Goal: Transaction & Acquisition: Purchase product/service

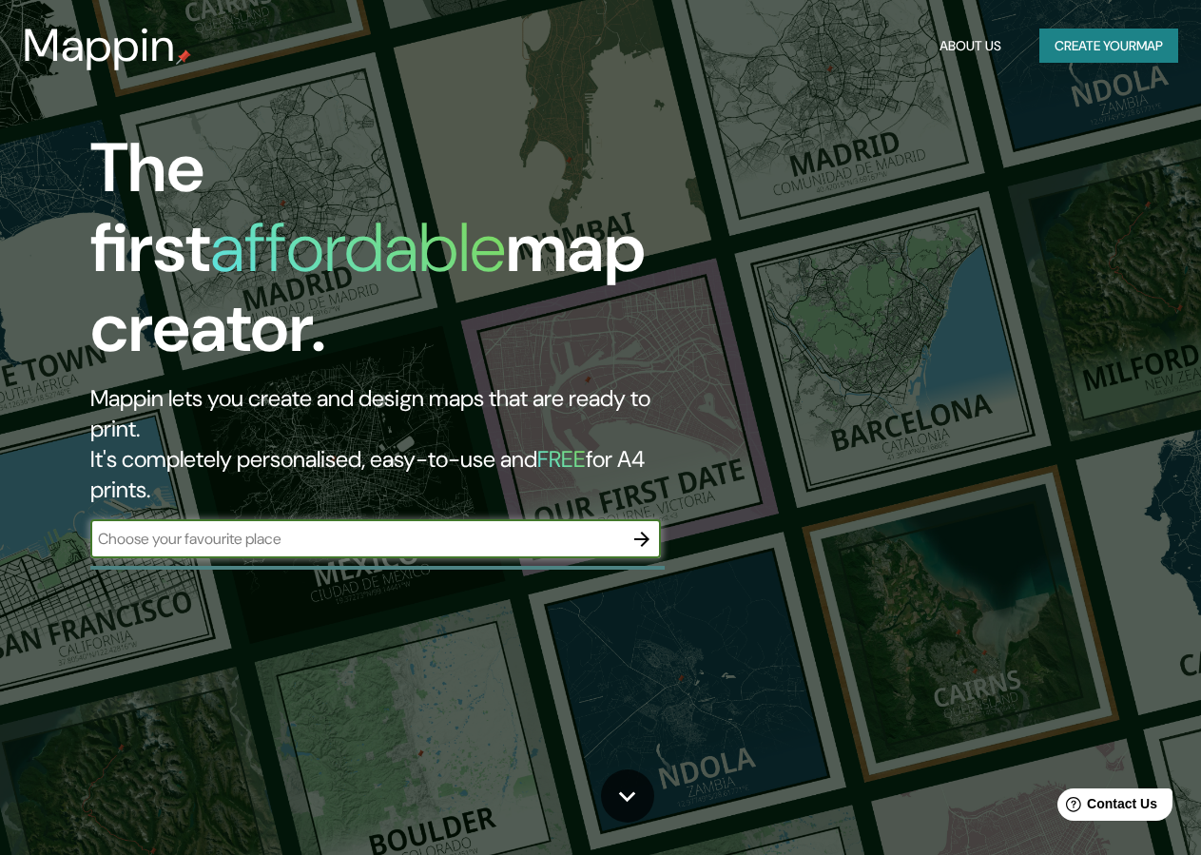
click at [1124, 51] on button "Create your map" at bounding box center [1108, 46] width 139 height 35
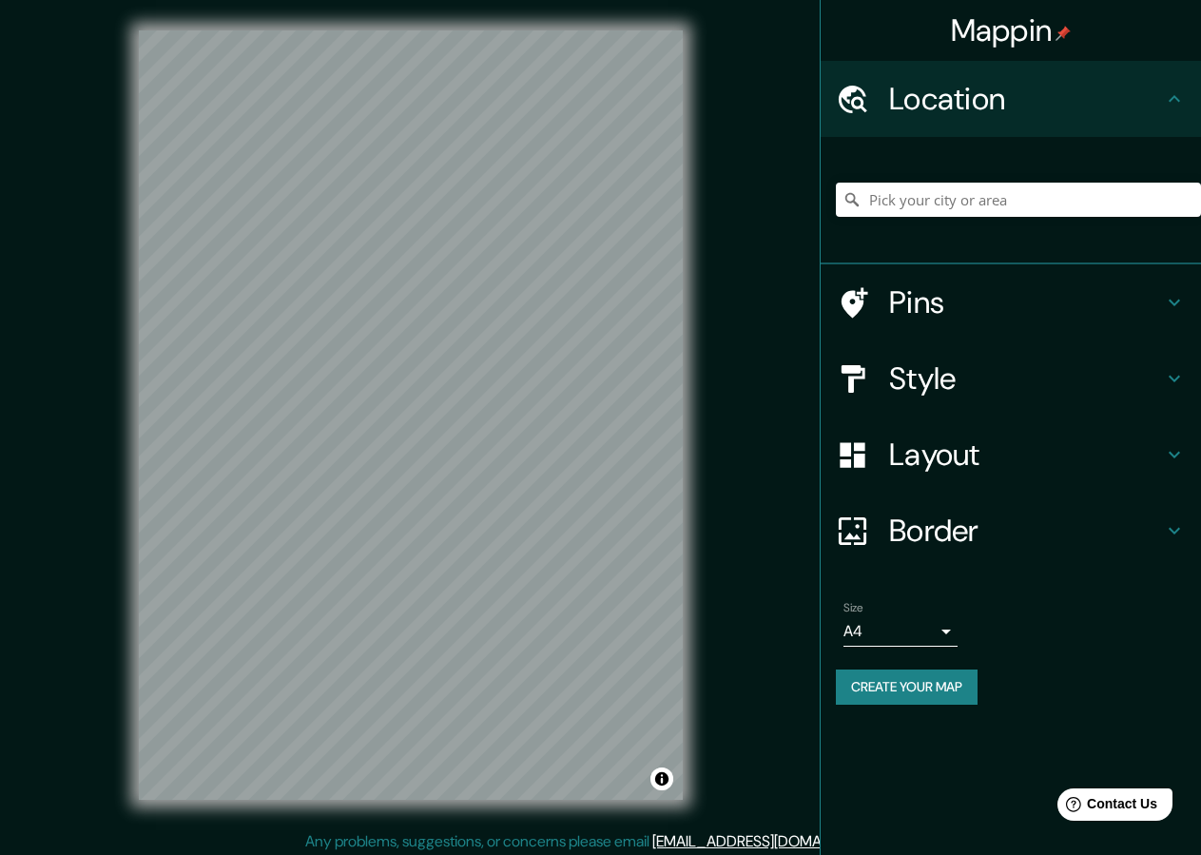
click at [1068, 117] on h4 "Location" at bounding box center [1026, 99] width 274 height 38
click at [87, 242] on div "Mappin Location Pins Style Layout Border Choose a border. Hint : you can make l…" at bounding box center [600, 430] width 1201 height 861
click at [971, 374] on h4 "Style" at bounding box center [1026, 378] width 274 height 38
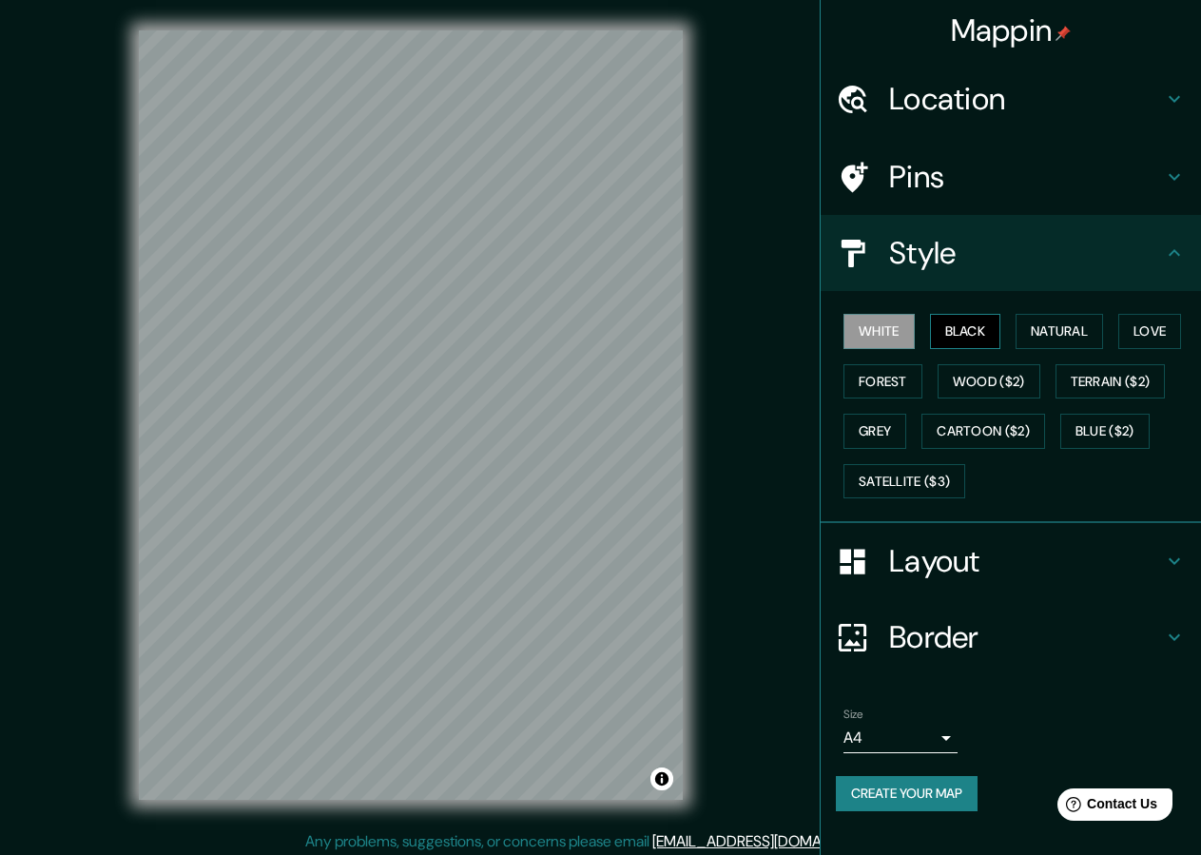
click at [970, 341] on button "Black" at bounding box center [965, 331] width 71 height 35
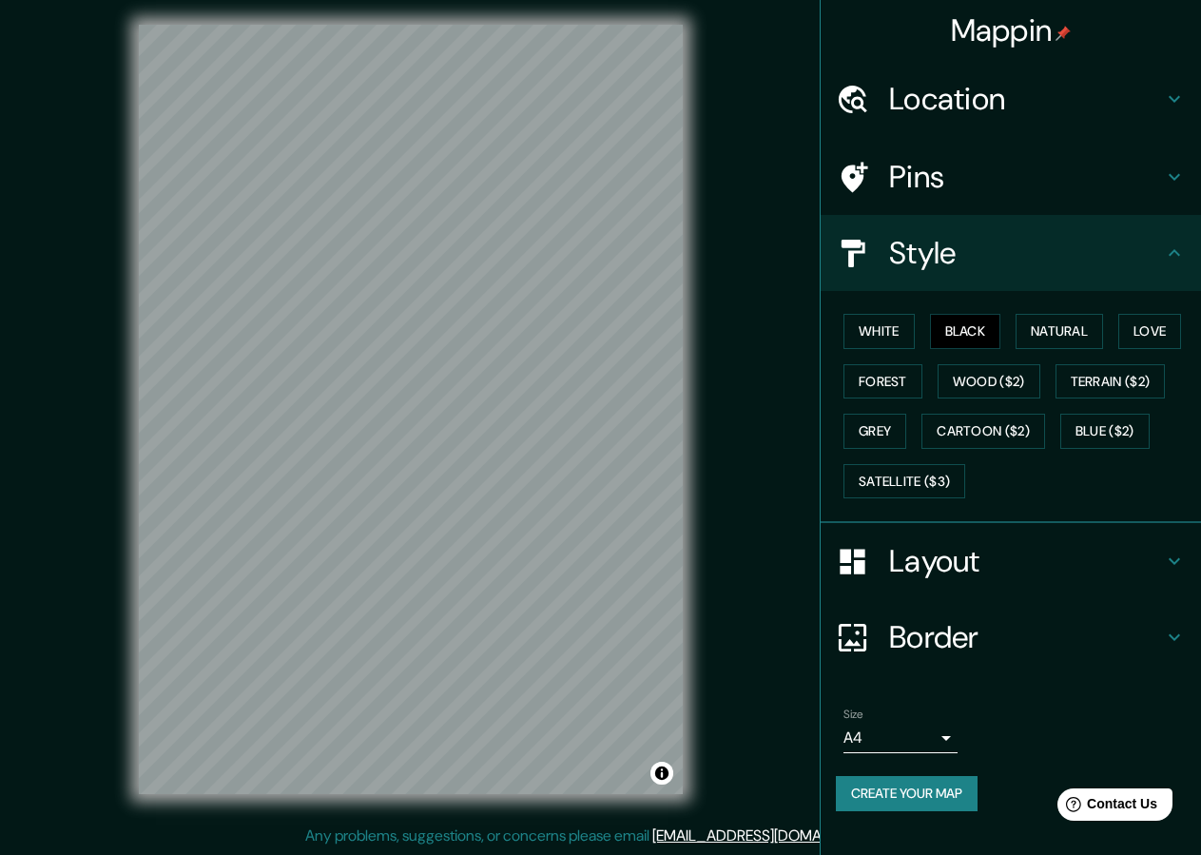
click at [1017, 259] on h4 "Style" at bounding box center [1026, 253] width 274 height 38
click at [1184, 255] on icon at bounding box center [1174, 253] width 23 height 23
click at [1173, 254] on icon at bounding box center [1174, 253] width 23 height 23
click at [1146, 556] on h4 "Layout" at bounding box center [1026, 561] width 274 height 38
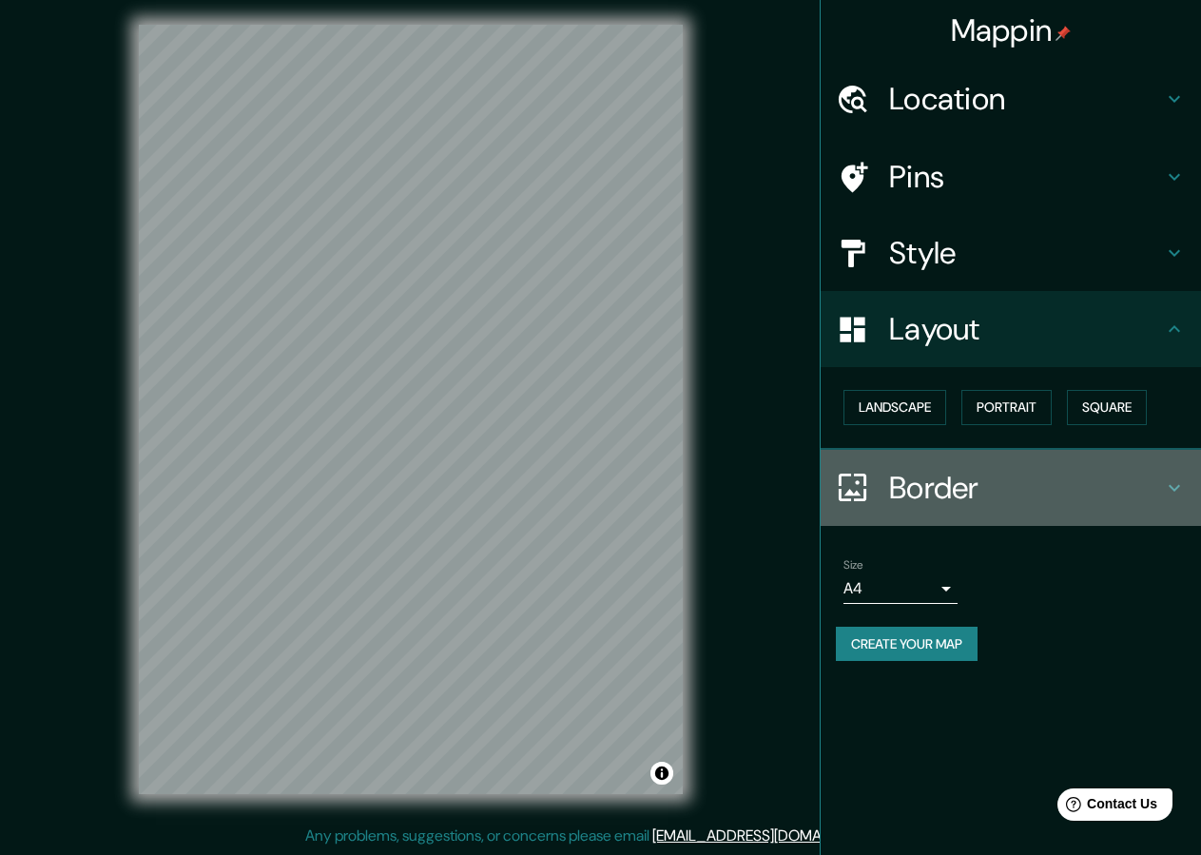
click at [1143, 480] on h4 "Border" at bounding box center [1026, 488] width 274 height 38
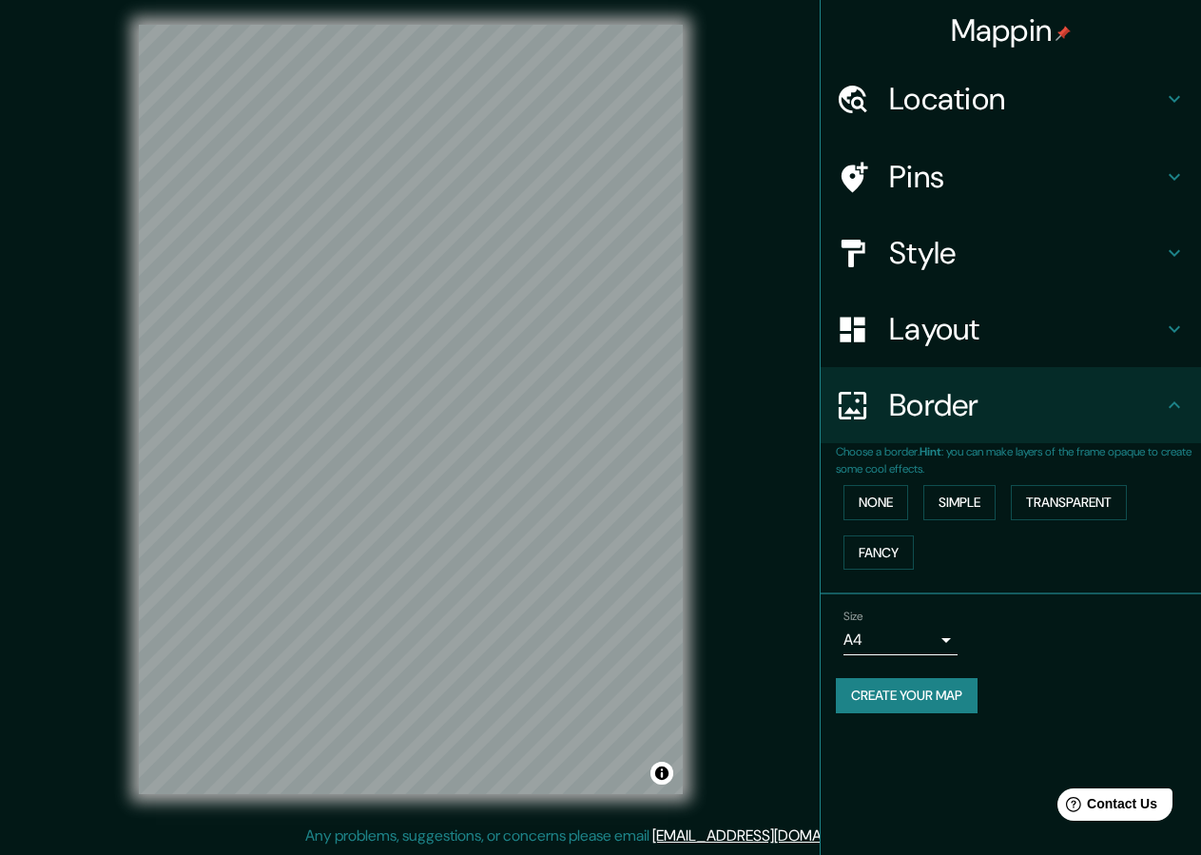
click at [1147, 426] on div "Border" at bounding box center [1011, 405] width 380 height 76
click at [949, 642] on body "Mappin Location Pins Style Layout Border Choose a border. Hint : you can make l…" at bounding box center [600, 421] width 1201 height 855
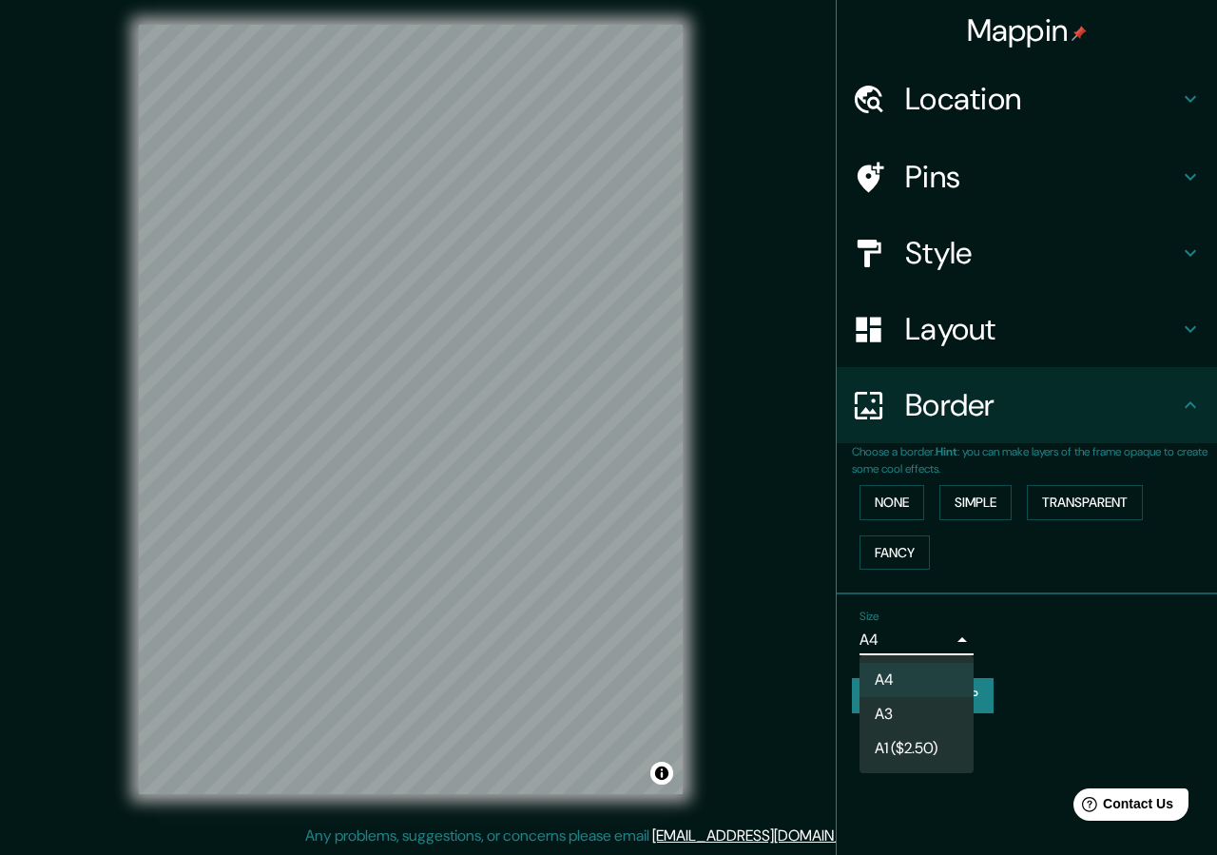
click at [1056, 627] on div at bounding box center [608, 427] width 1217 height 855
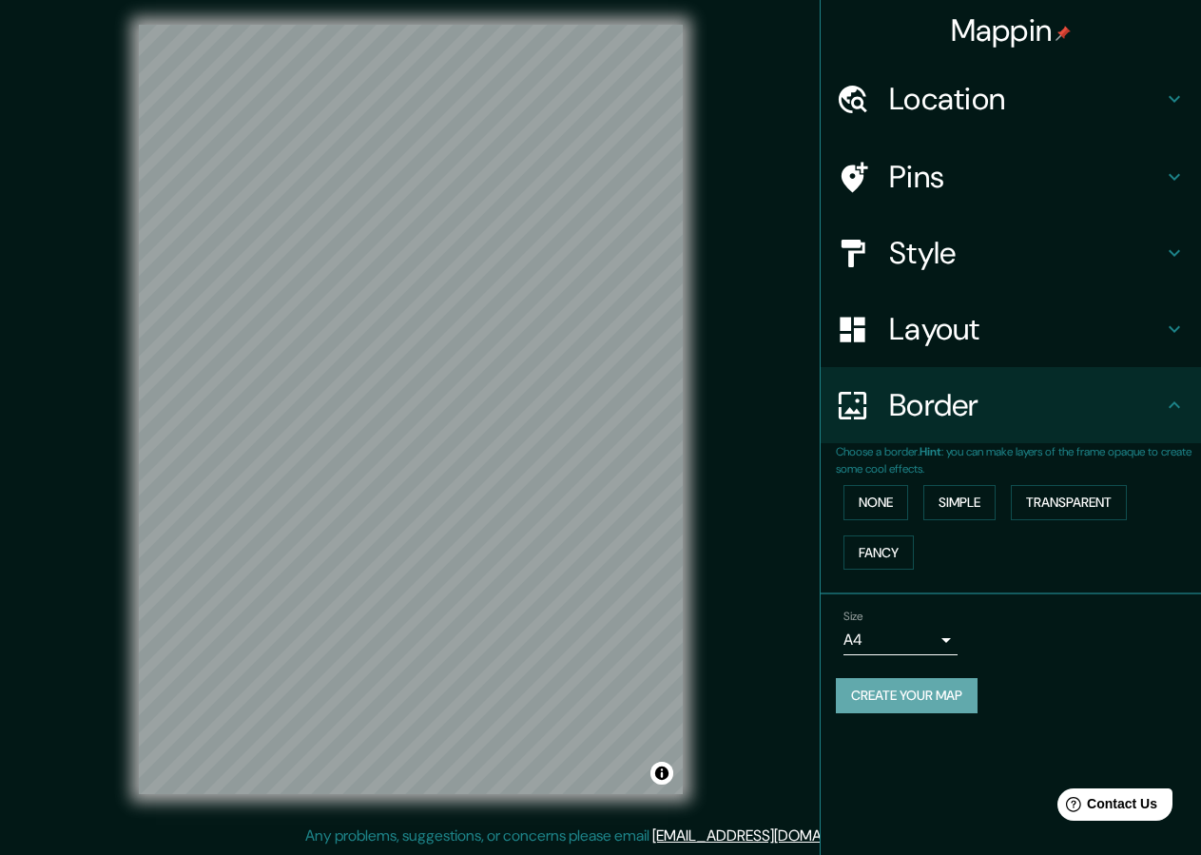
click at [929, 703] on button "Create your map" at bounding box center [907, 695] width 142 height 35
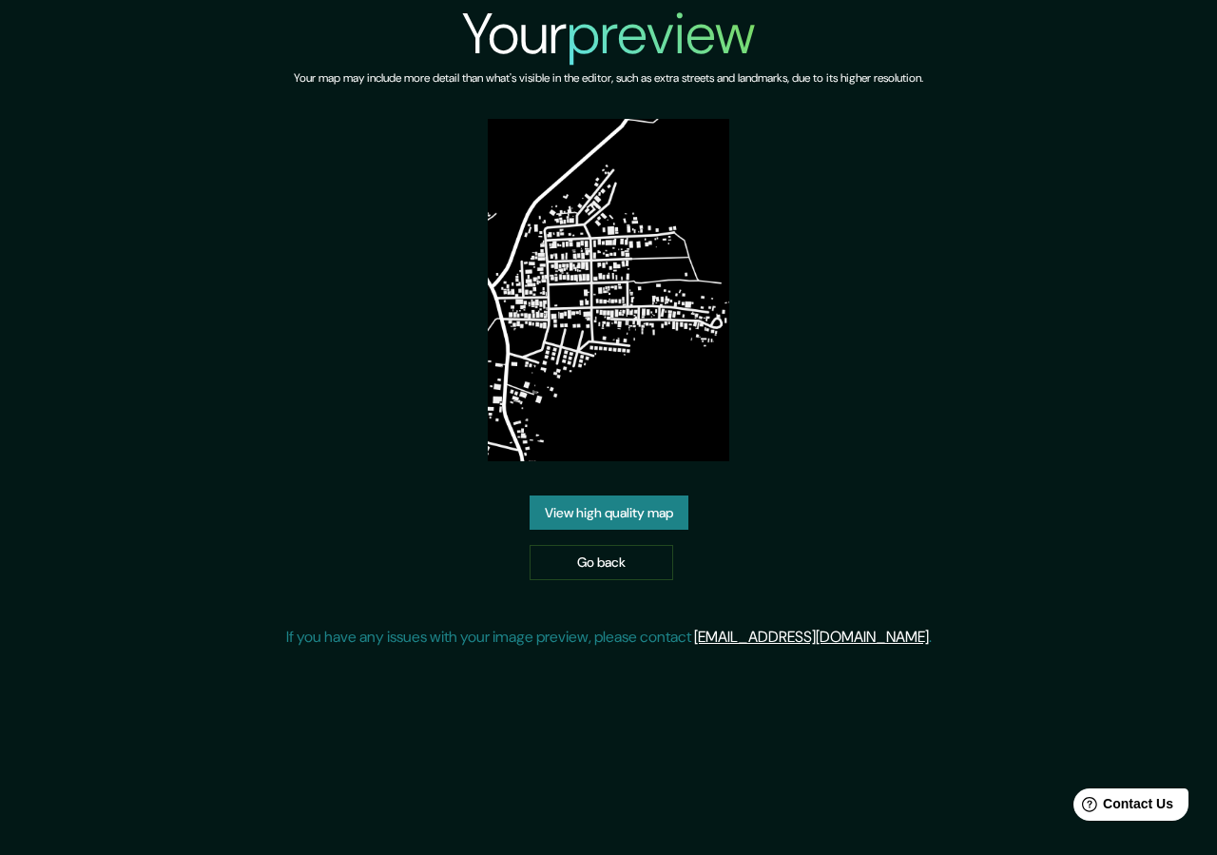
click at [920, 404] on div "Your preview Your map may include more detail than what's visible in the editor…" at bounding box center [609, 332] width 646 height 664
click at [622, 286] on img at bounding box center [609, 290] width 242 height 342
click at [643, 517] on link "View high quality map" at bounding box center [609, 512] width 159 height 35
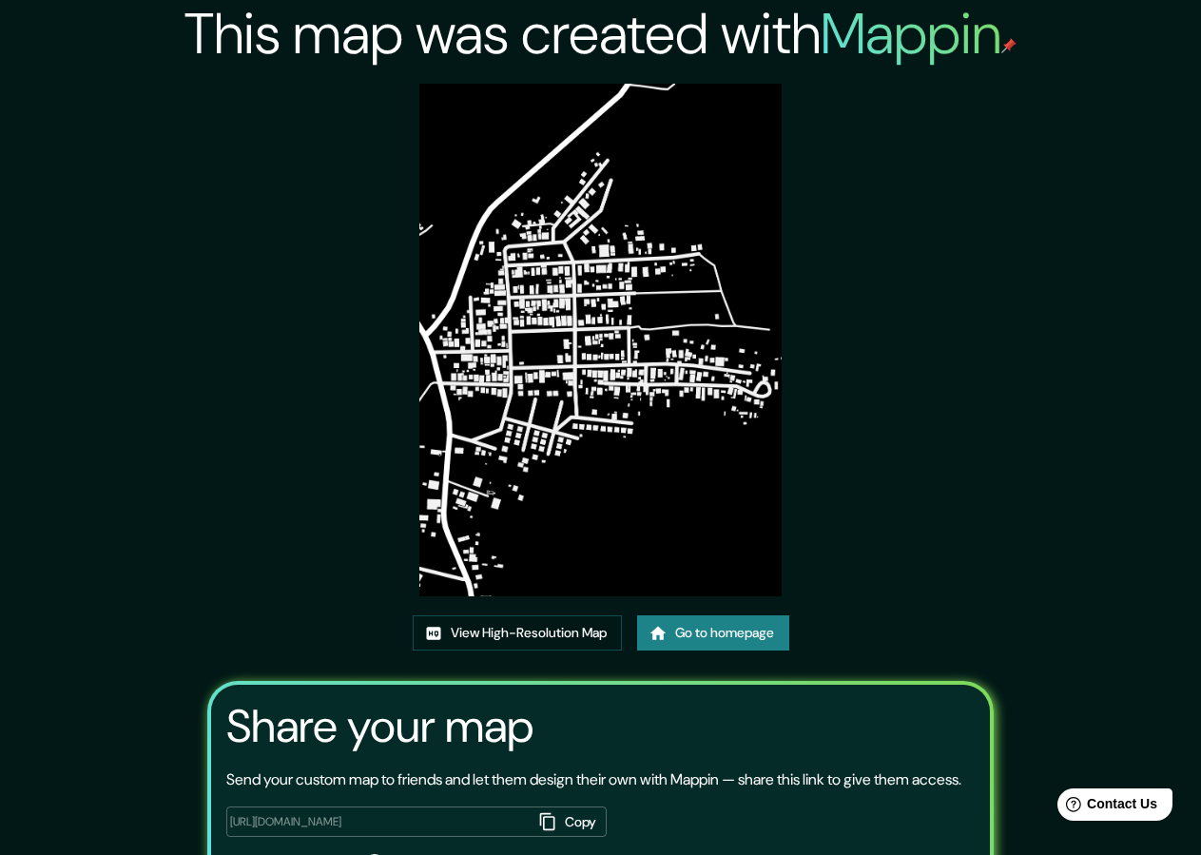
scroll to position [132, 0]
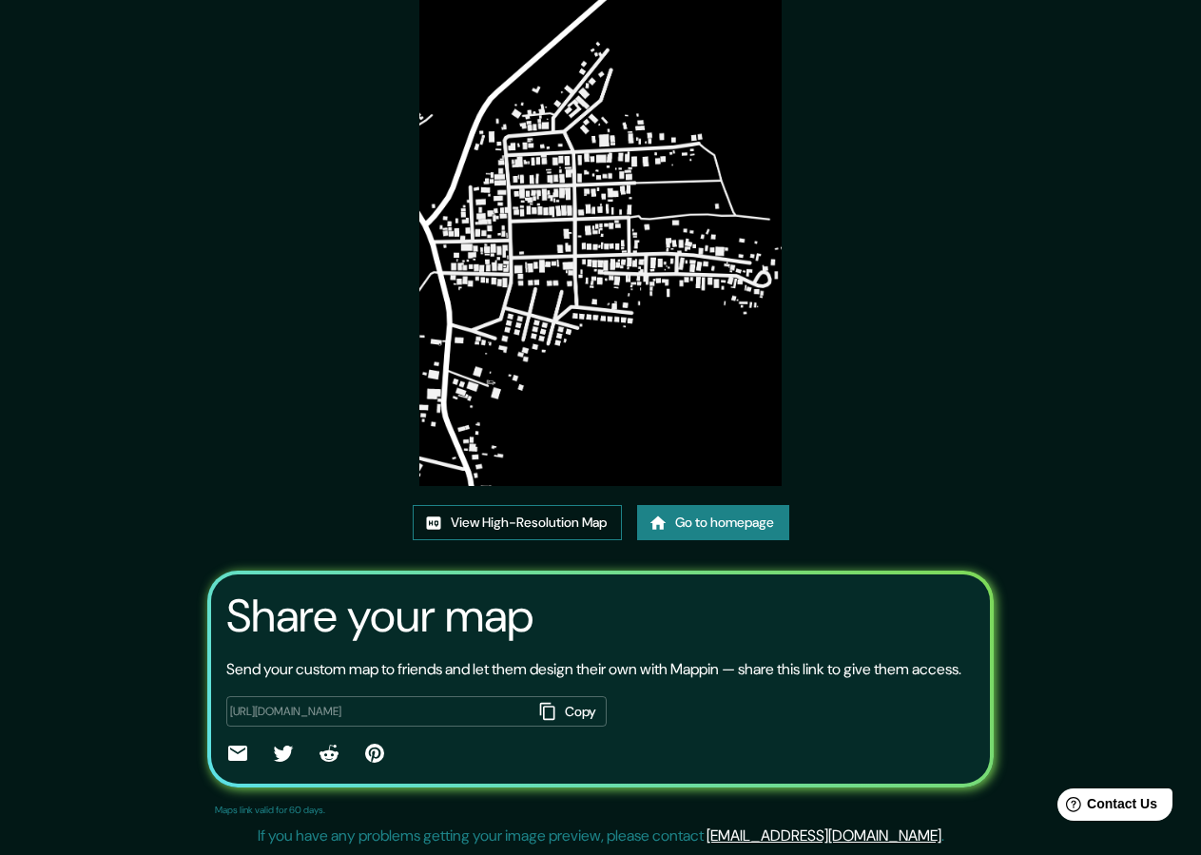
click at [534, 505] on link "View High-Resolution Map" at bounding box center [517, 522] width 209 height 35
click at [701, 505] on link "Go to homepage" at bounding box center [713, 522] width 152 height 35
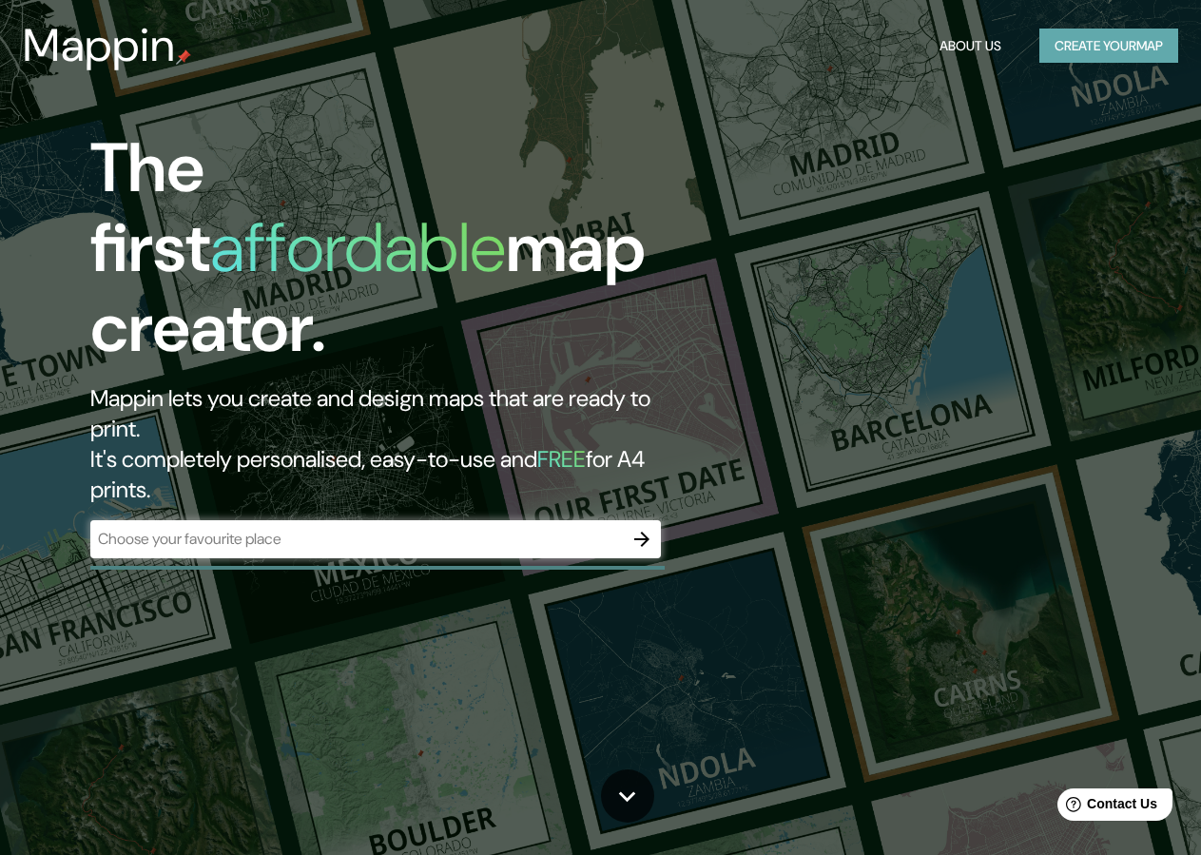
click at [1088, 53] on button "Create your map" at bounding box center [1108, 46] width 139 height 35
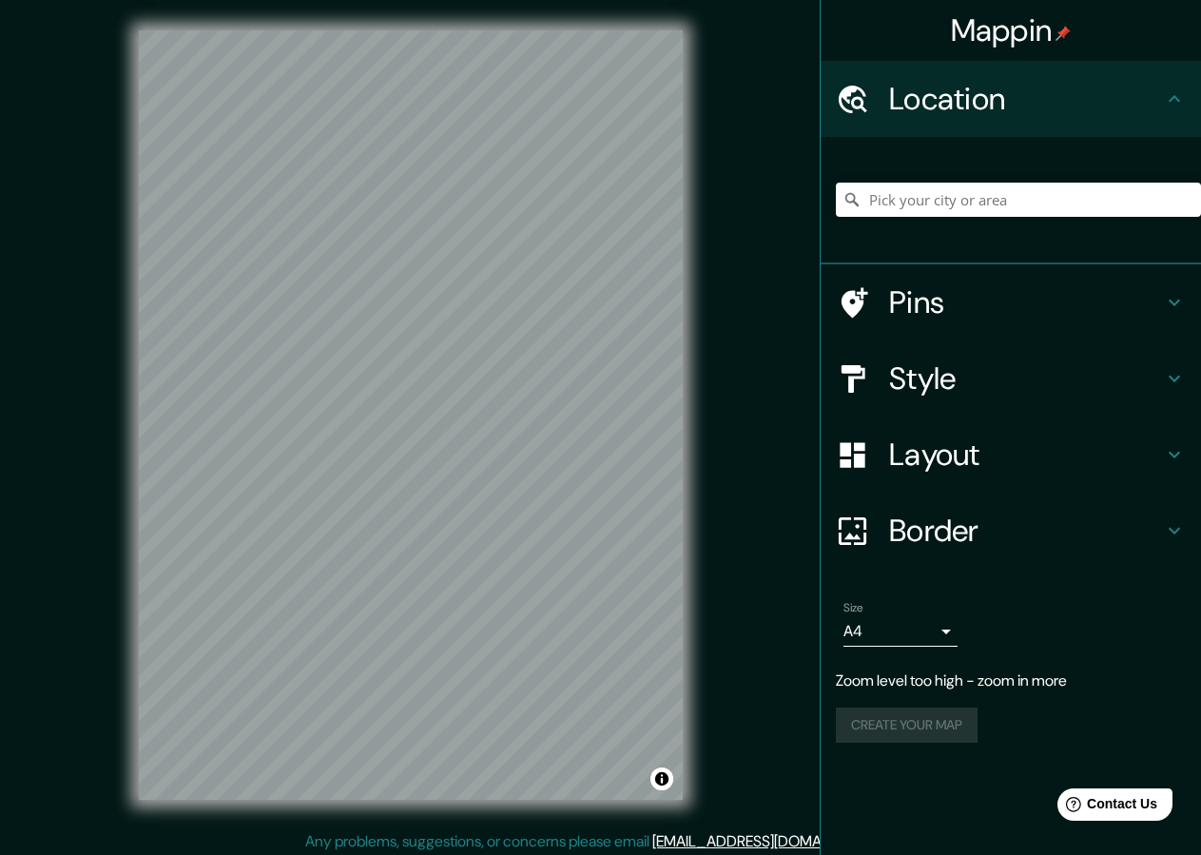
click at [687, 114] on div "© Mapbox © OpenStreetMap Improve this map" at bounding box center [410, 415] width 605 height 830
click at [774, 341] on div "Mappin Location Pins Style Layout Border Choose a border. Hint : you can make l…" at bounding box center [600, 430] width 1201 height 861
click at [1023, 376] on h4 "Style" at bounding box center [1026, 378] width 274 height 38
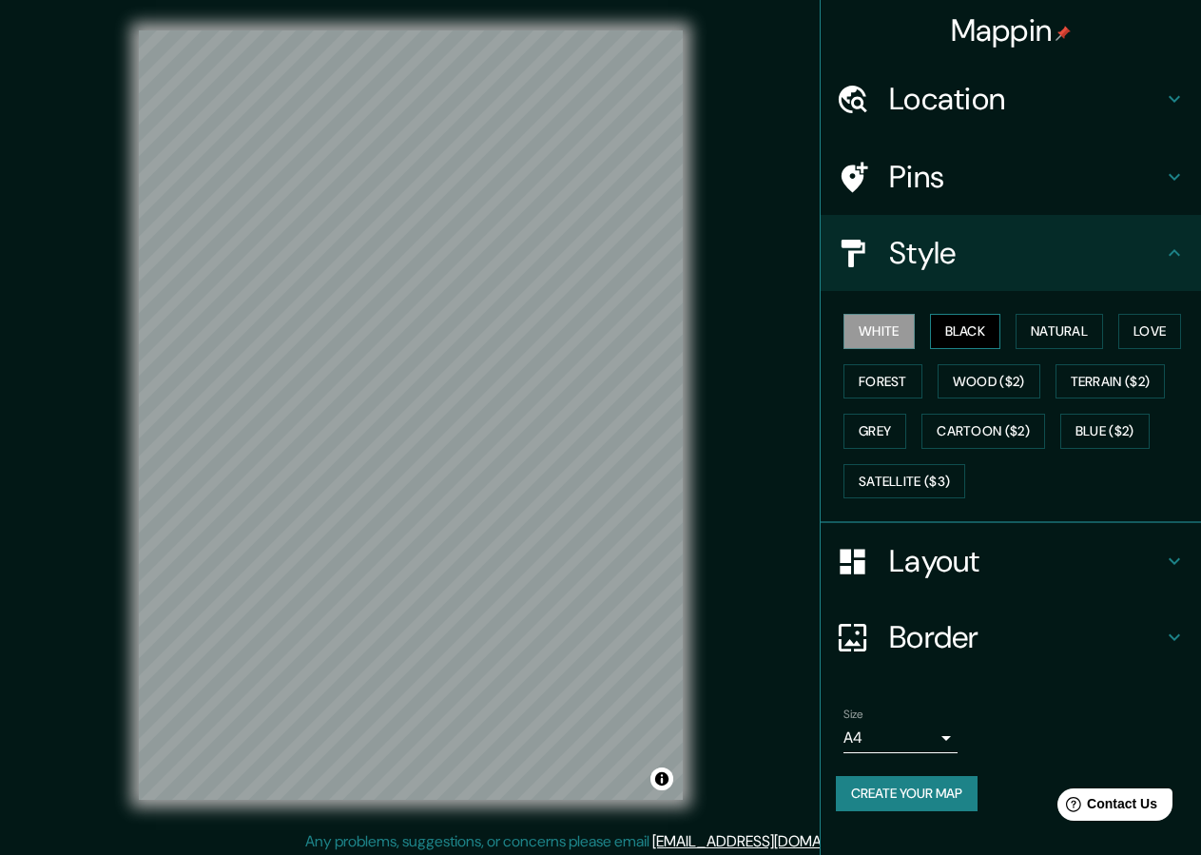
click at [974, 326] on button "Black" at bounding box center [965, 331] width 71 height 35
click at [1055, 335] on button "Natural" at bounding box center [1059, 331] width 87 height 35
click at [981, 328] on button "Black" at bounding box center [965, 331] width 71 height 35
drag, startPoint x: 1157, startPoint y: 334, endPoint x: 1026, endPoint y: 340, distance: 131.4
click at [1146, 334] on button "Love" at bounding box center [1149, 331] width 63 height 35
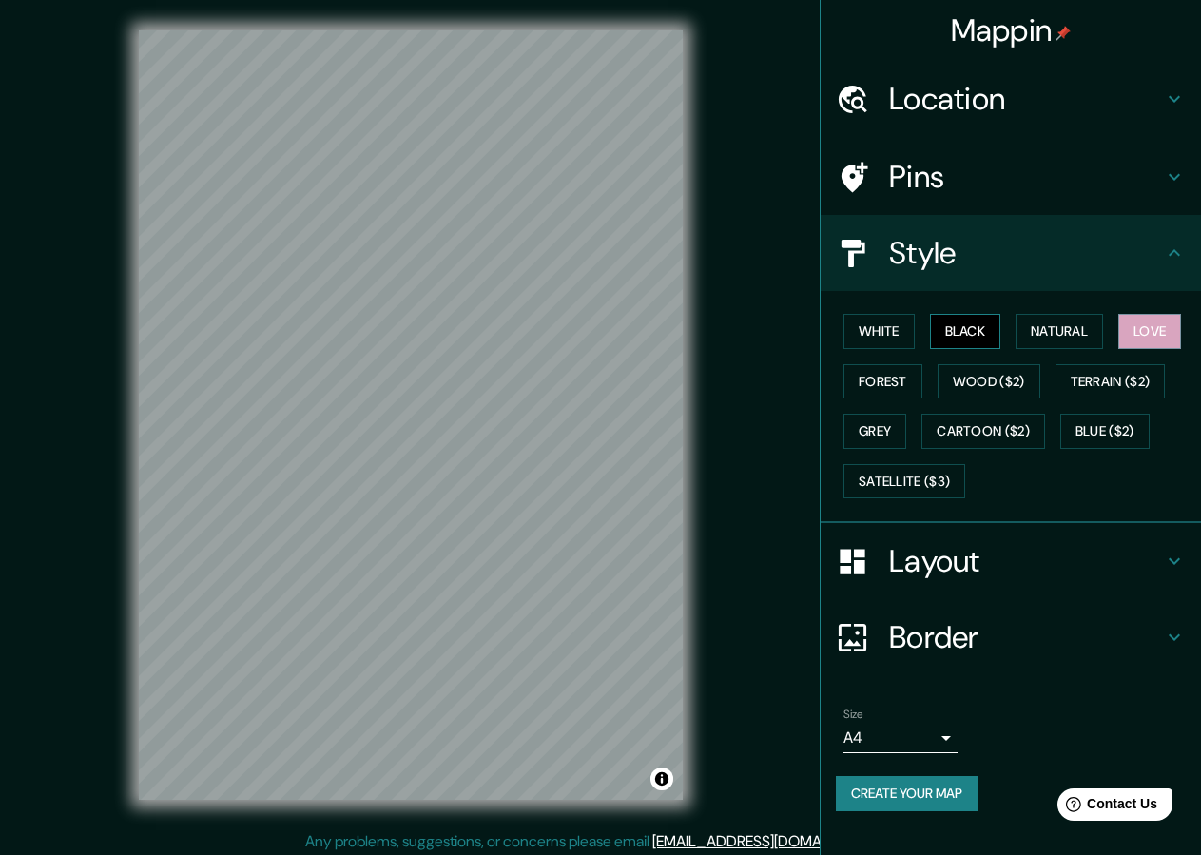
click at [972, 330] on button "Black" at bounding box center [965, 331] width 71 height 35
click at [726, 219] on div "Mappin Location Pins Style White Black Natural Love Forest Wood ($2) Terrain ($…" at bounding box center [600, 430] width 1201 height 861
click at [953, 792] on button "Create your map" at bounding box center [907, 793] width 142 height 35
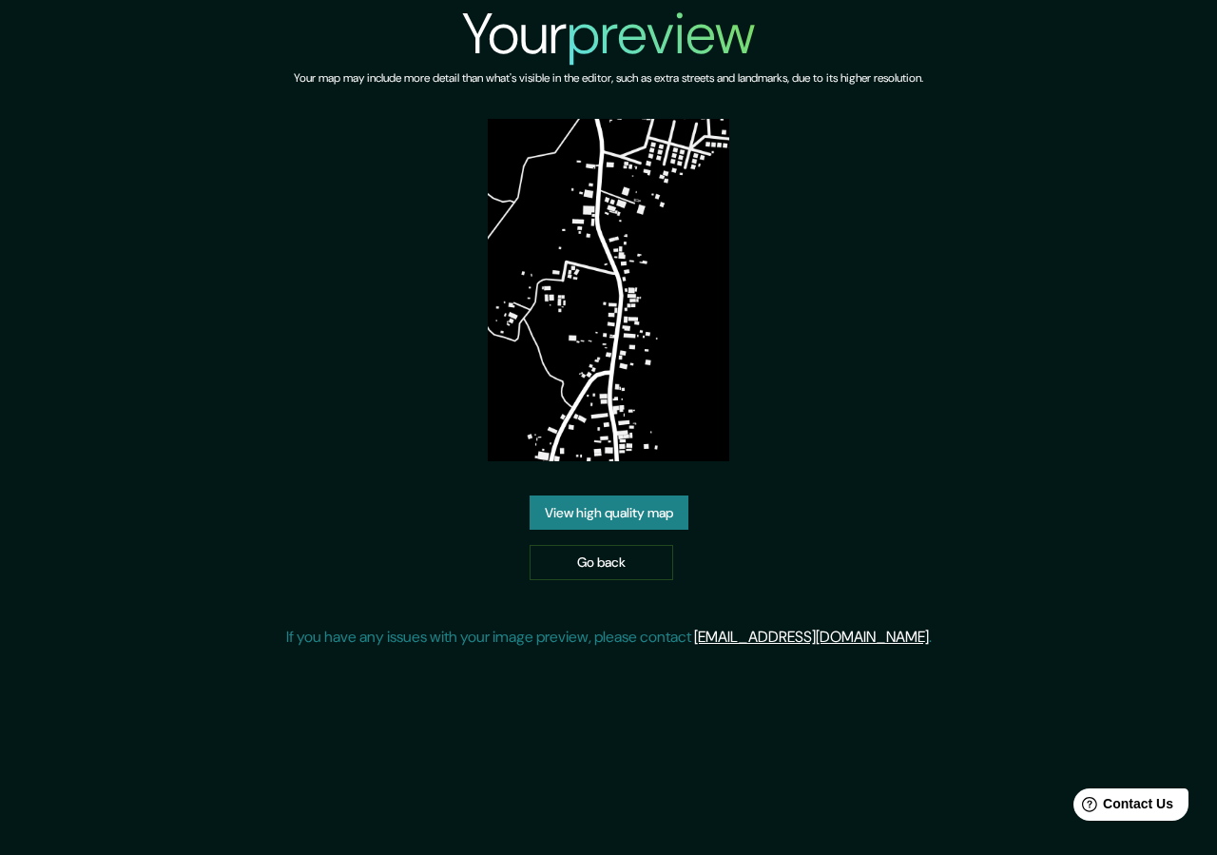
click at [612, 517] on link "View high quality map" at bounding box center [609, 512] width 159 height 35
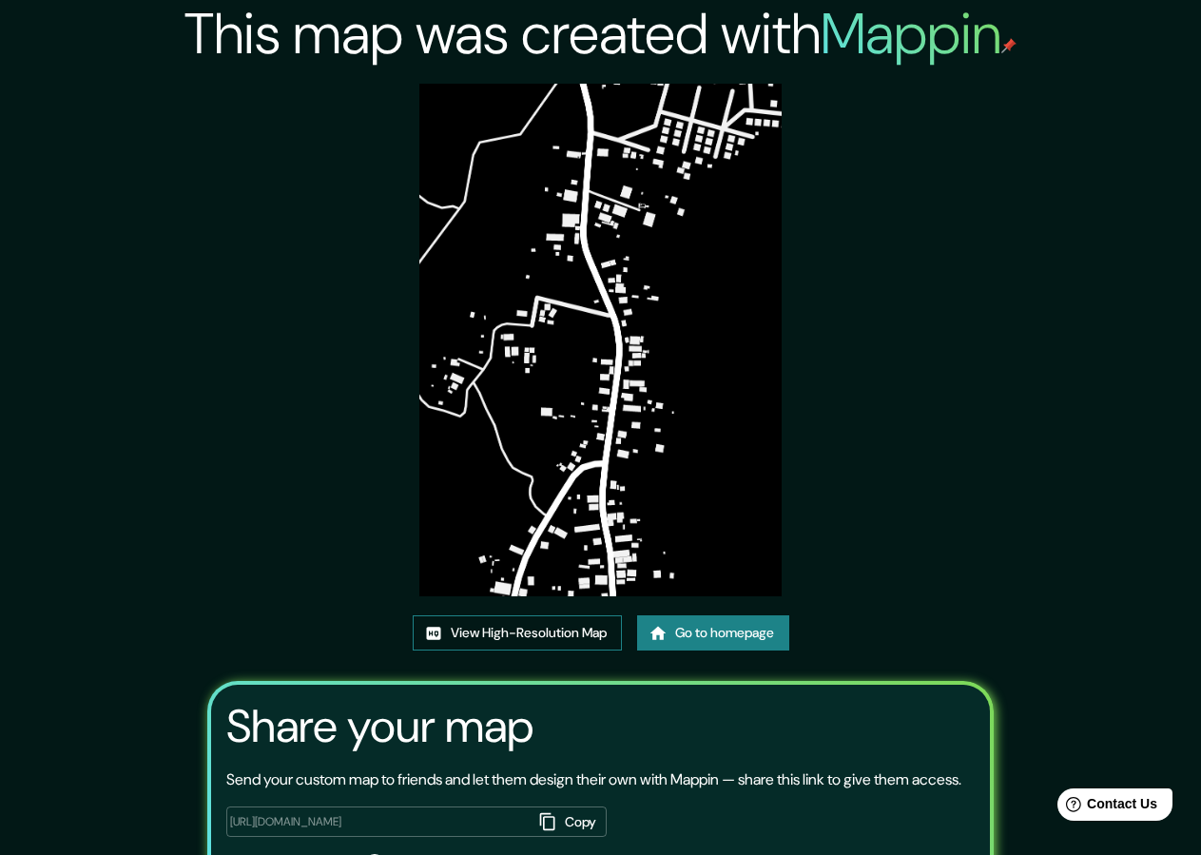
click at [578, 628] on link "View High-Resolution Map" at bounding box center [517, 632] width 209 height 35
click at [597, 631] on link "View High-Resolution Map" at bounding box center [517, 632] width 209 height 35
click at [708, 628] on link "Go to homepage" at bounding box center [713, 632] width 152 height 35
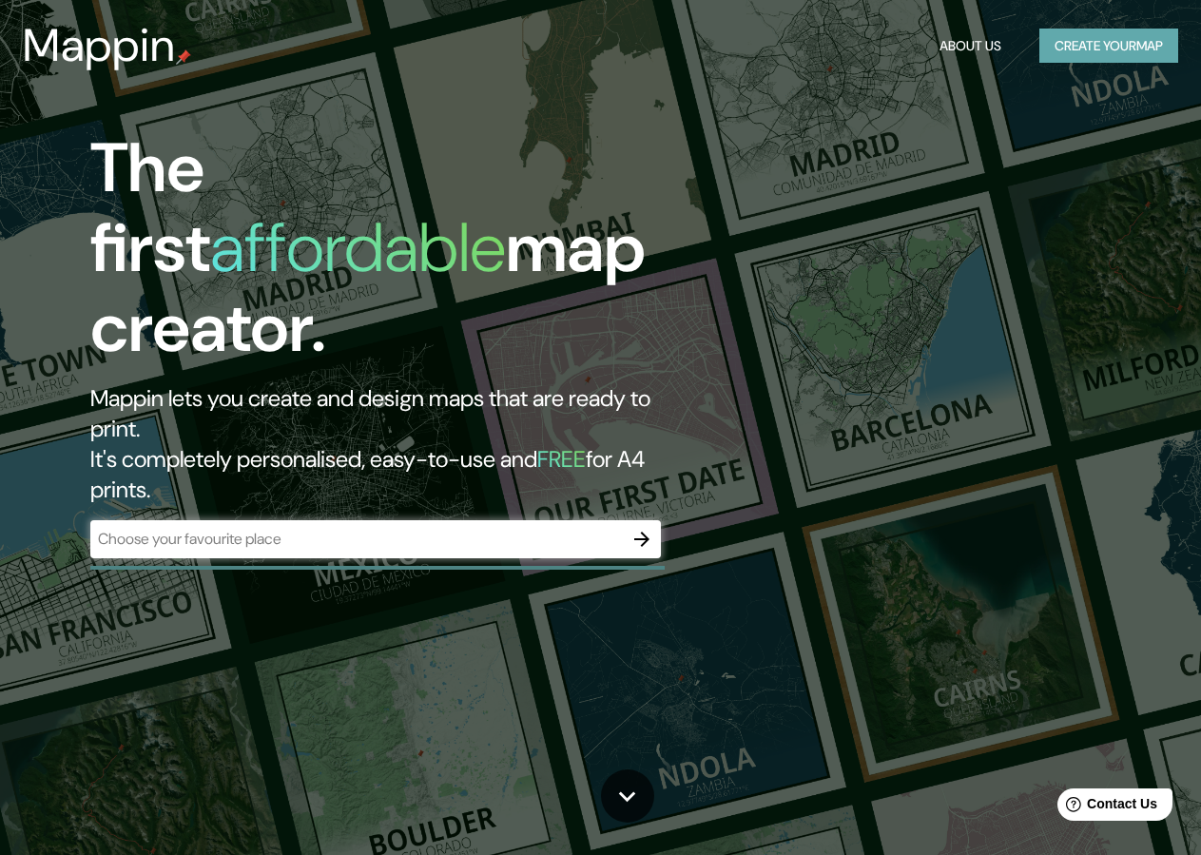
click at [1096, 48] on button "Create your map" at bounding box center [1108, 46] width 139 height 35
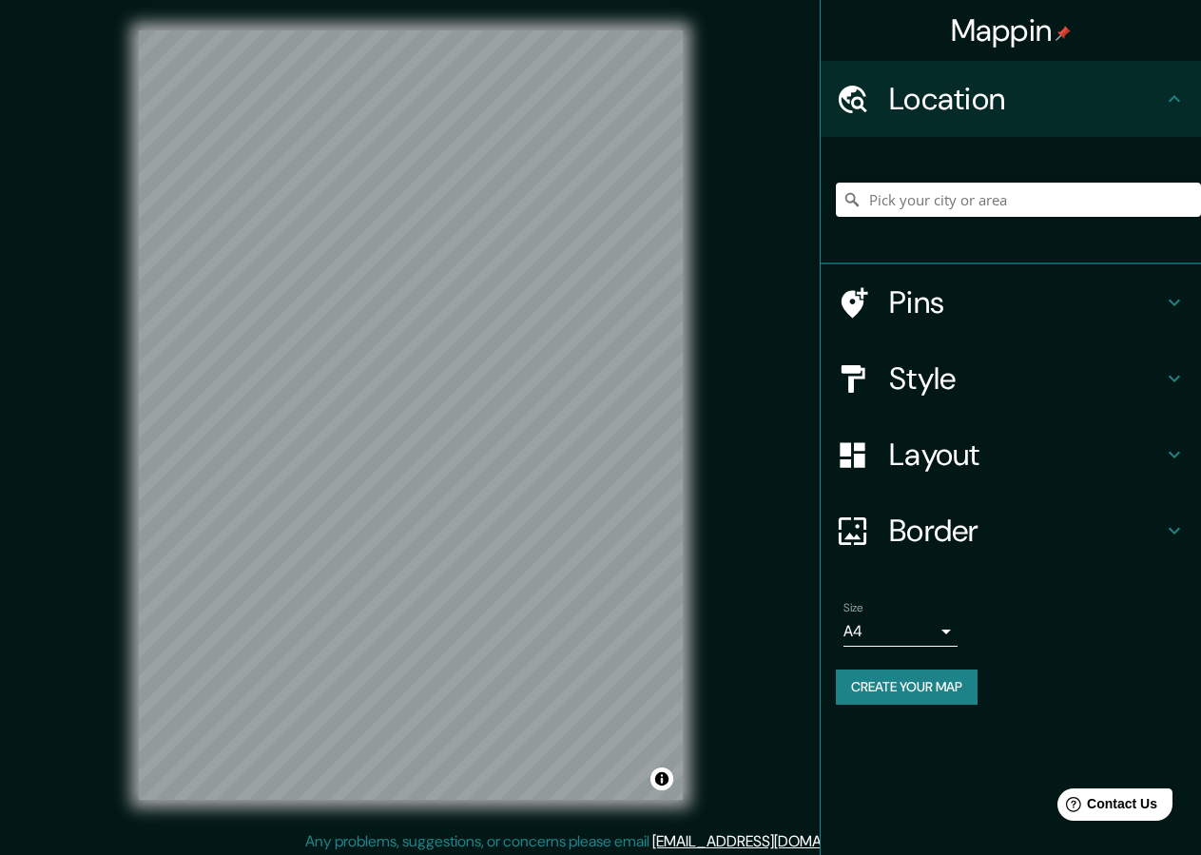
click at [900, 565] on div "Mappin Location Pins Style Layout Border Choose a border. Hint : you can make l…" at bounding box center [600, 430] width 1201 height 861
click at [952, 393] on h4 "Style" at bounding box center [1026, 378] width 274 height 38
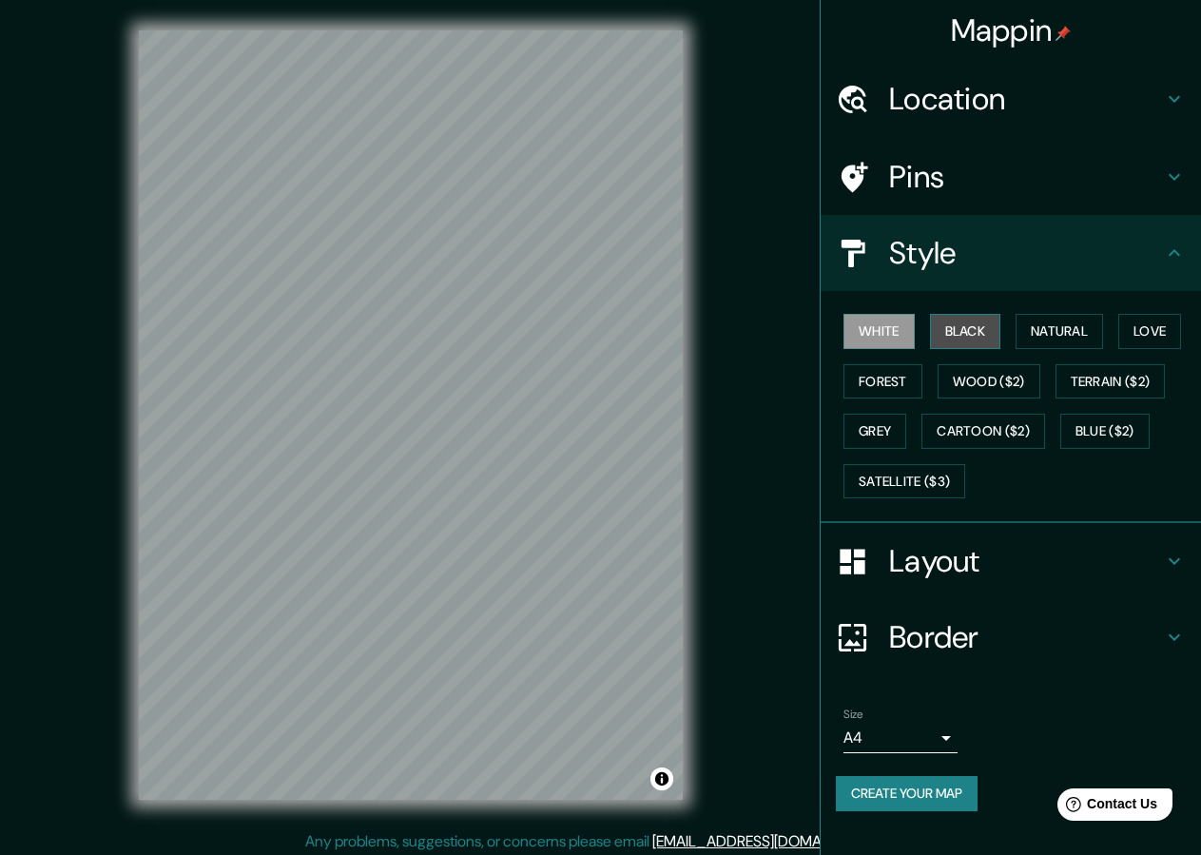
click at [993, 331] on button "Black" at bounding box center [965, 331] width 71 height 35
click at [901, 177] on h4 "Pins" at bounding box center [1026, 177] width 274 height 38
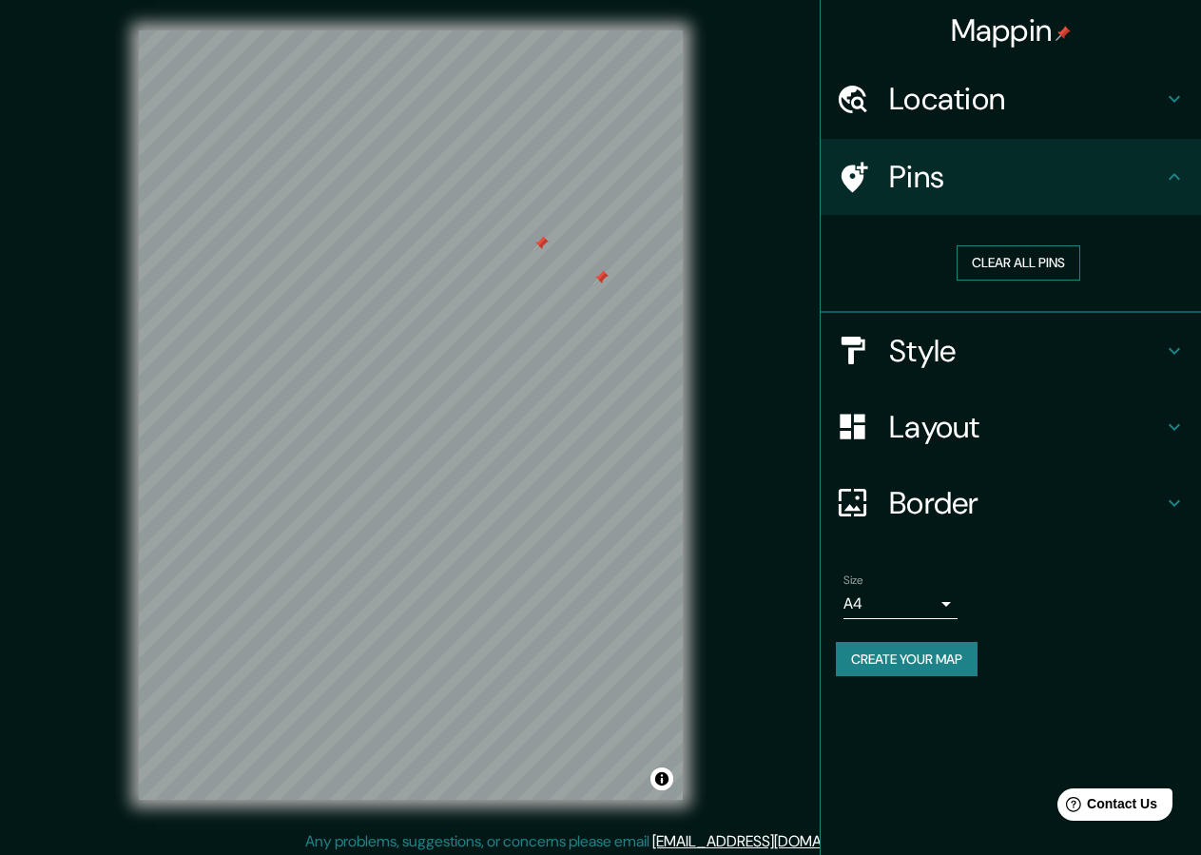
click at [1021, 264] on button "Clear all pins" at bounding box center [1019, 262] width 124 height 35
click at [958, 604] on div "Size A4 single" at bounding box center [1011, 596] width 350 height 61
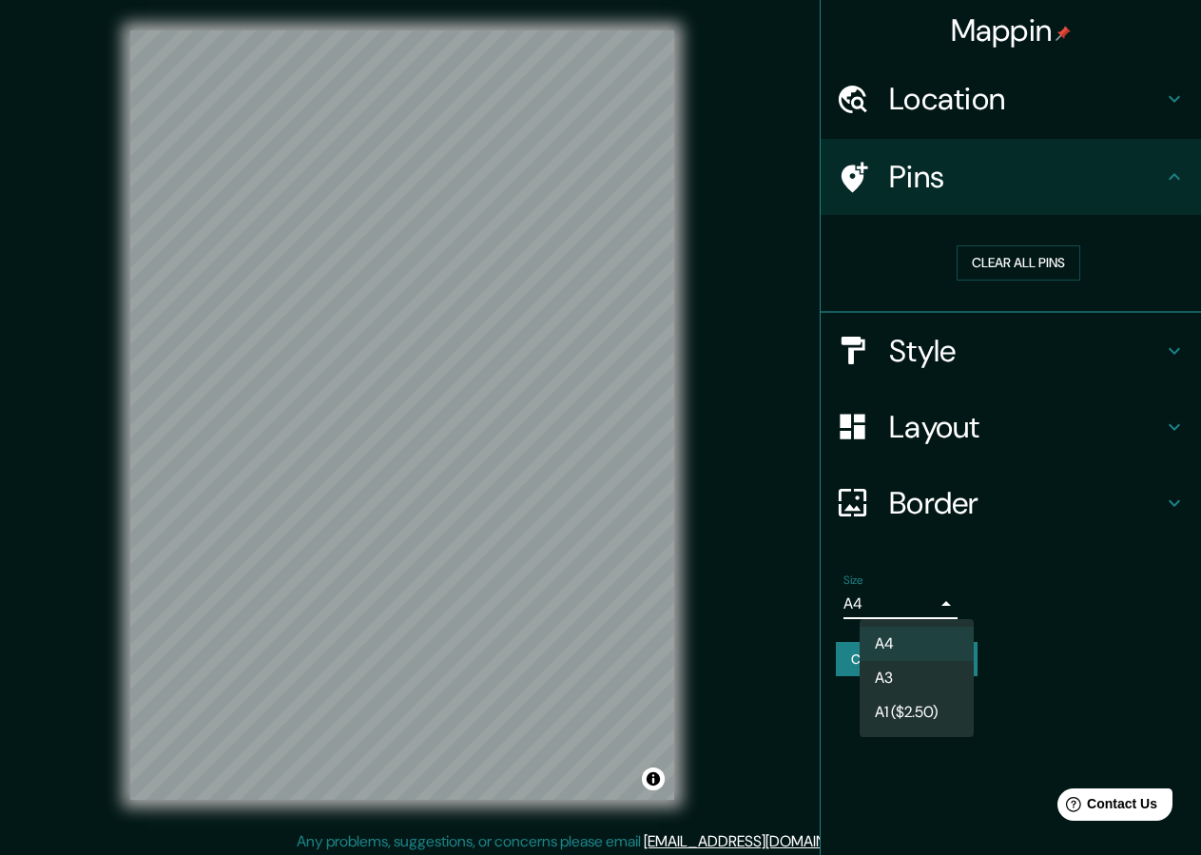
click at [945, 603] on body "Mappin Location Pins Clear all pins Style Layout Border Choose a border. Hint :…" at bounding box center [600, 427] width 1201 height 855
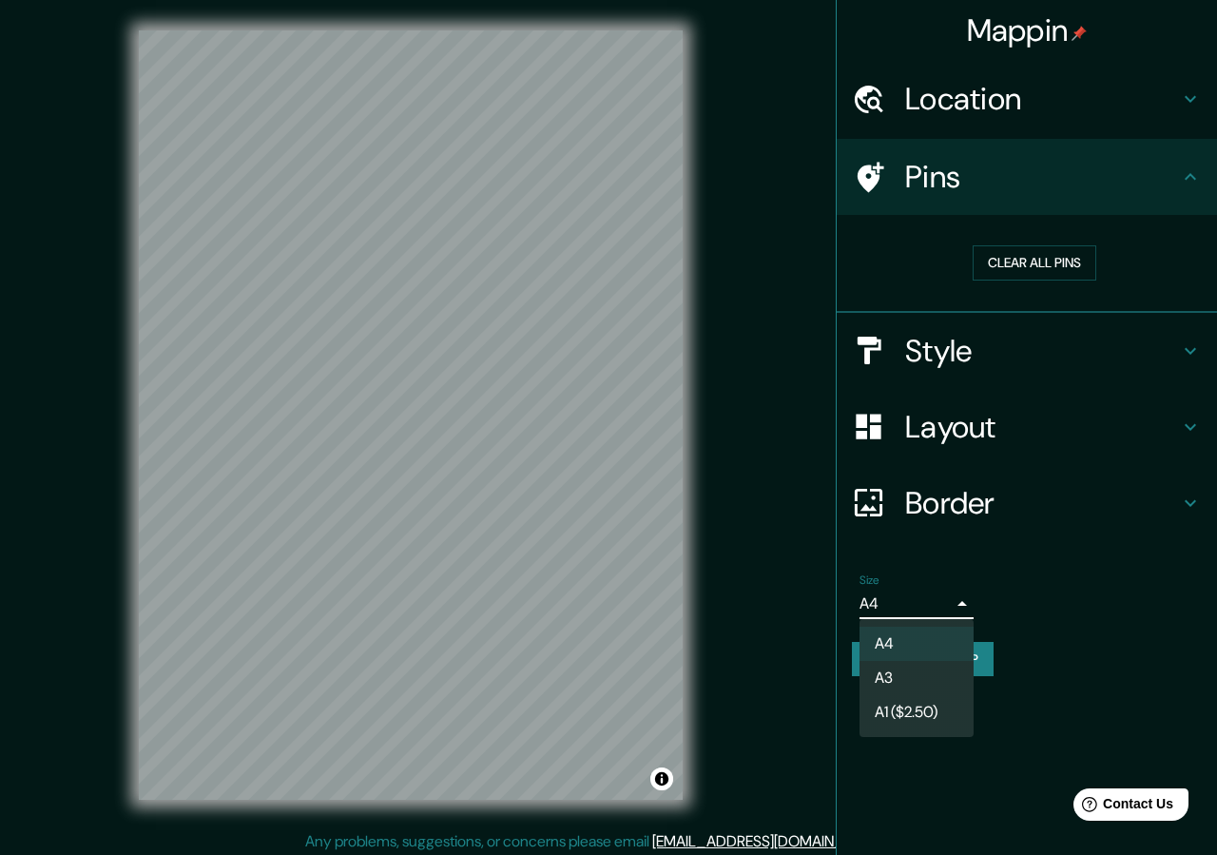
click at [907, 671] on li "A3" at bounding box center [917, 678] width 114 height 34
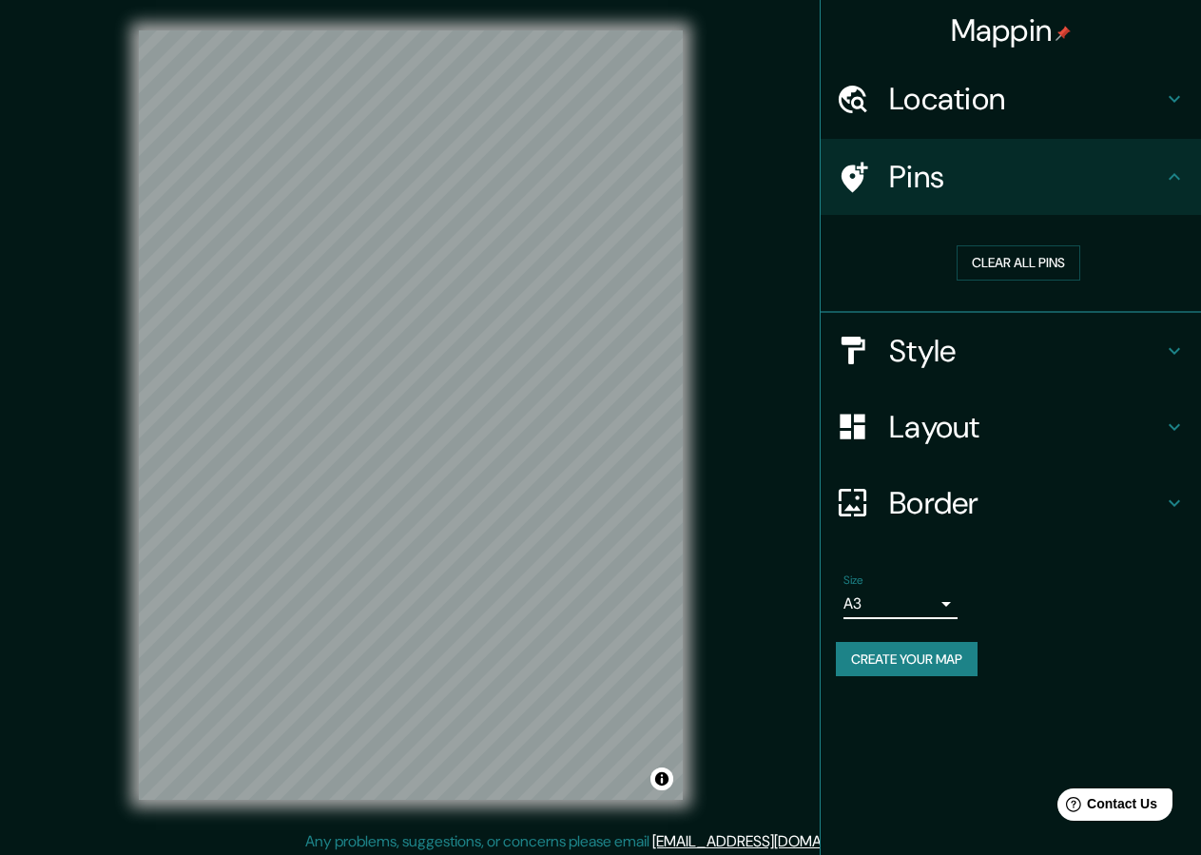
click at [950, 603] on body "Mappin Location Pins Clear all pins Style Layout Border Choose a border. Hint :…" at bounding box center [600, 427] width 1201 height 855
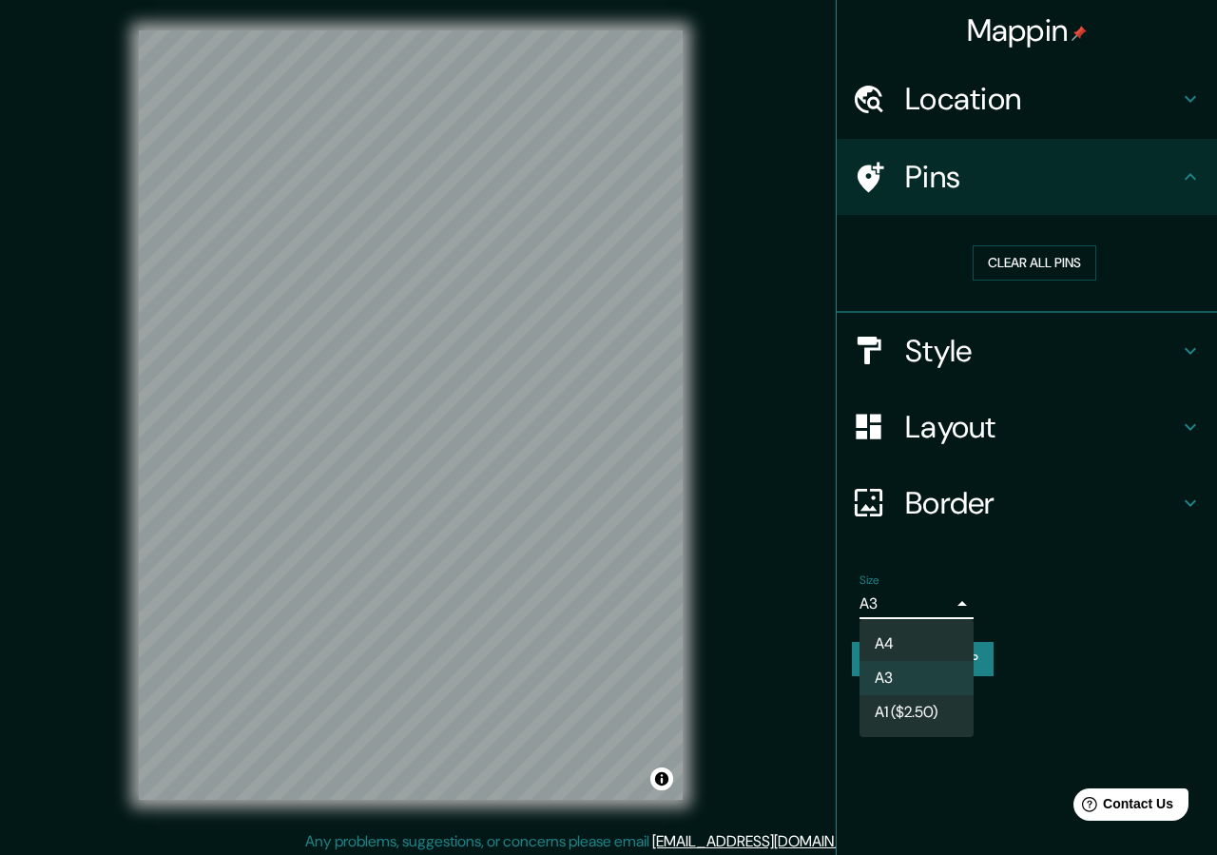
click at [903, 641] on li "A4" at bounding box center [917, 644] width 114 height 34
type input "single"
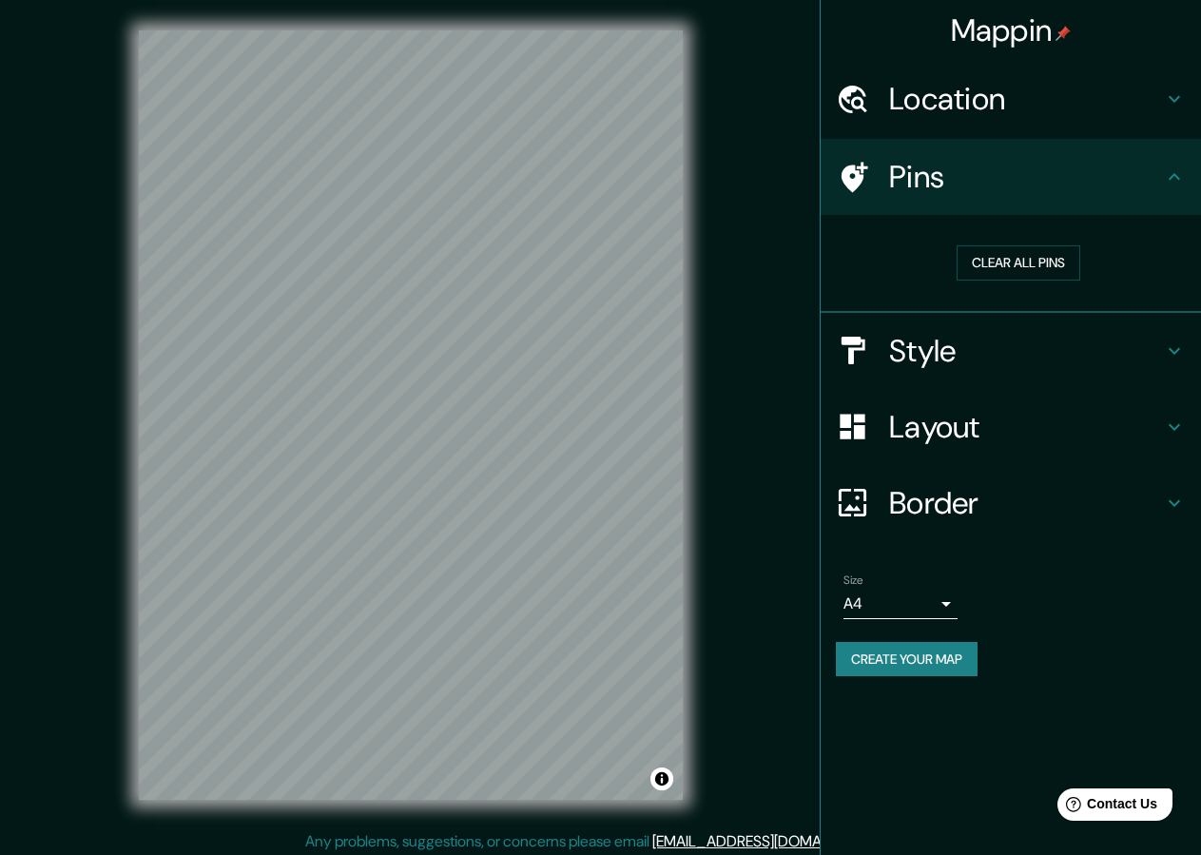
click at [914, 668] on button "Create your map" at bounding box center [907, 659] width 142 height 35
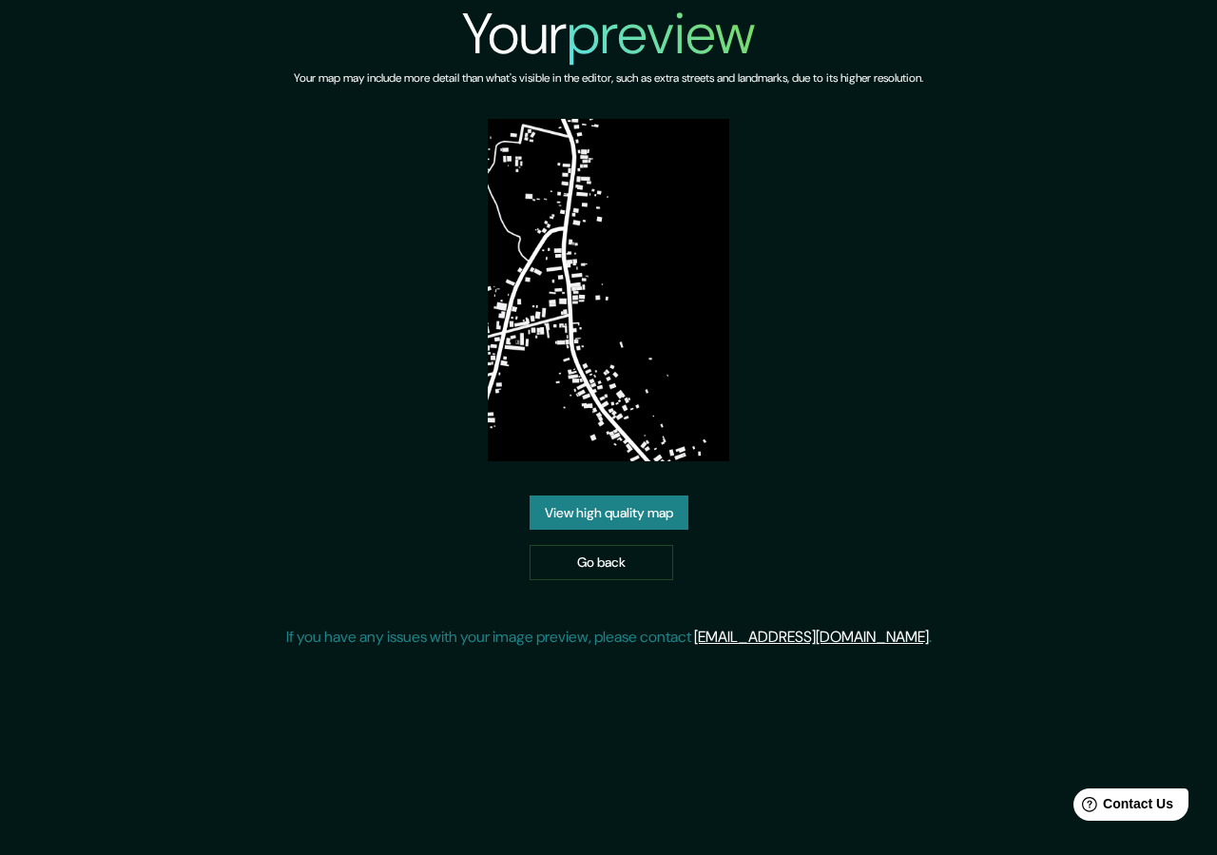
click at [589, 232] on img at bounding box center [609, 290] width 242 height 342
click at [532, 518] on link "View high quality map" at bounding box center [609, 512] width 159 height 35
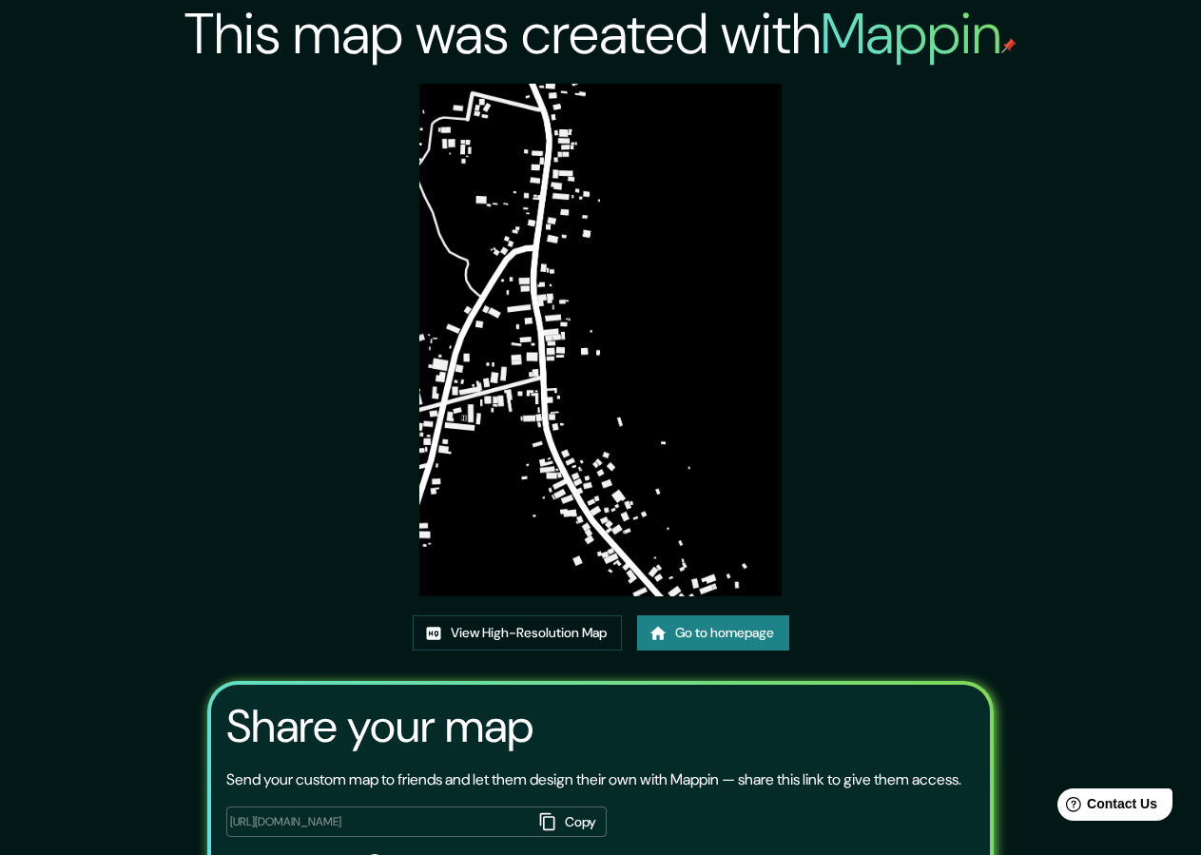
scroll to position [132, 0]
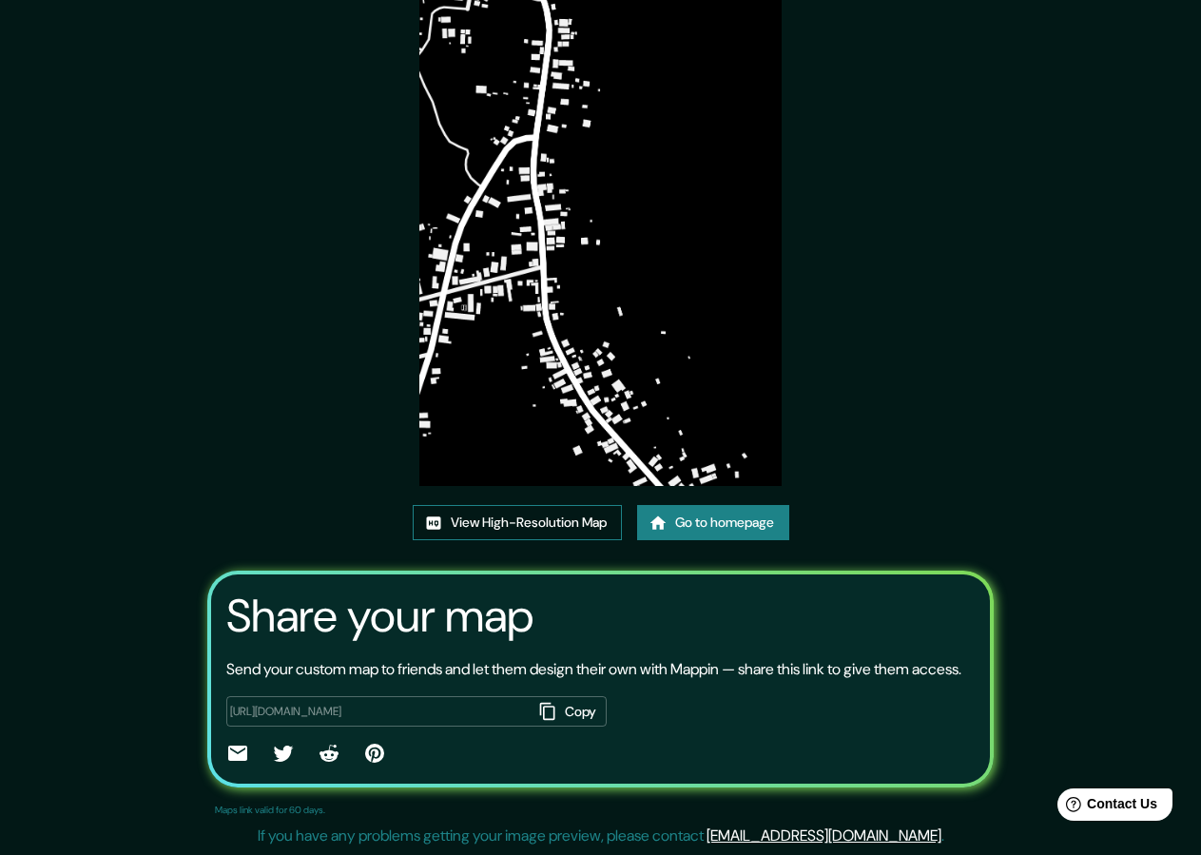
click at [563, 505] on link "View High-Resolution Map" at bounding box center [517, 522] width 209 height 35
click at [556, 509] on link "View High-Resolution Map" at bounding box center [517, 522] width 209 height 35
click at [713, 507] on link "Go to homepage" at bounding box center [713, 522] width 152 height 35
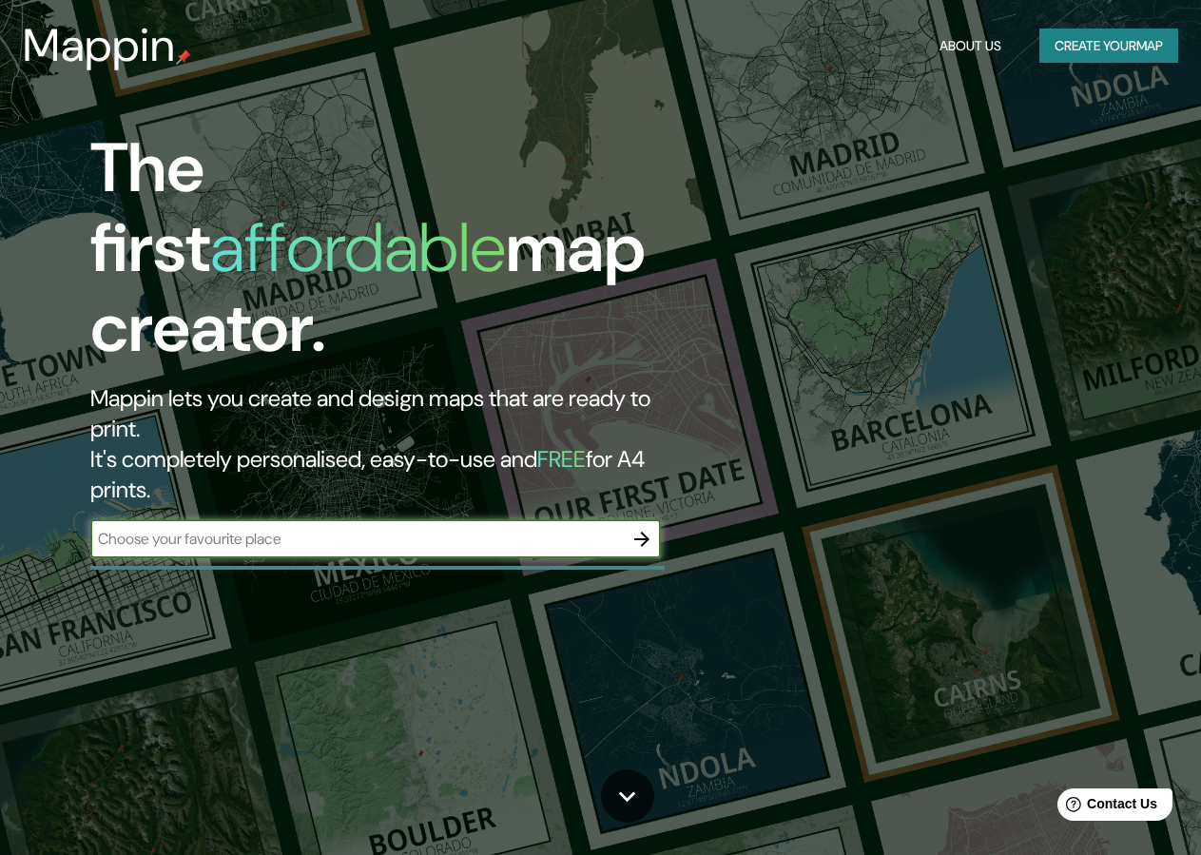
click at [644, 532] on icon "button" at bounding box center [641, 539] width 15 height 15
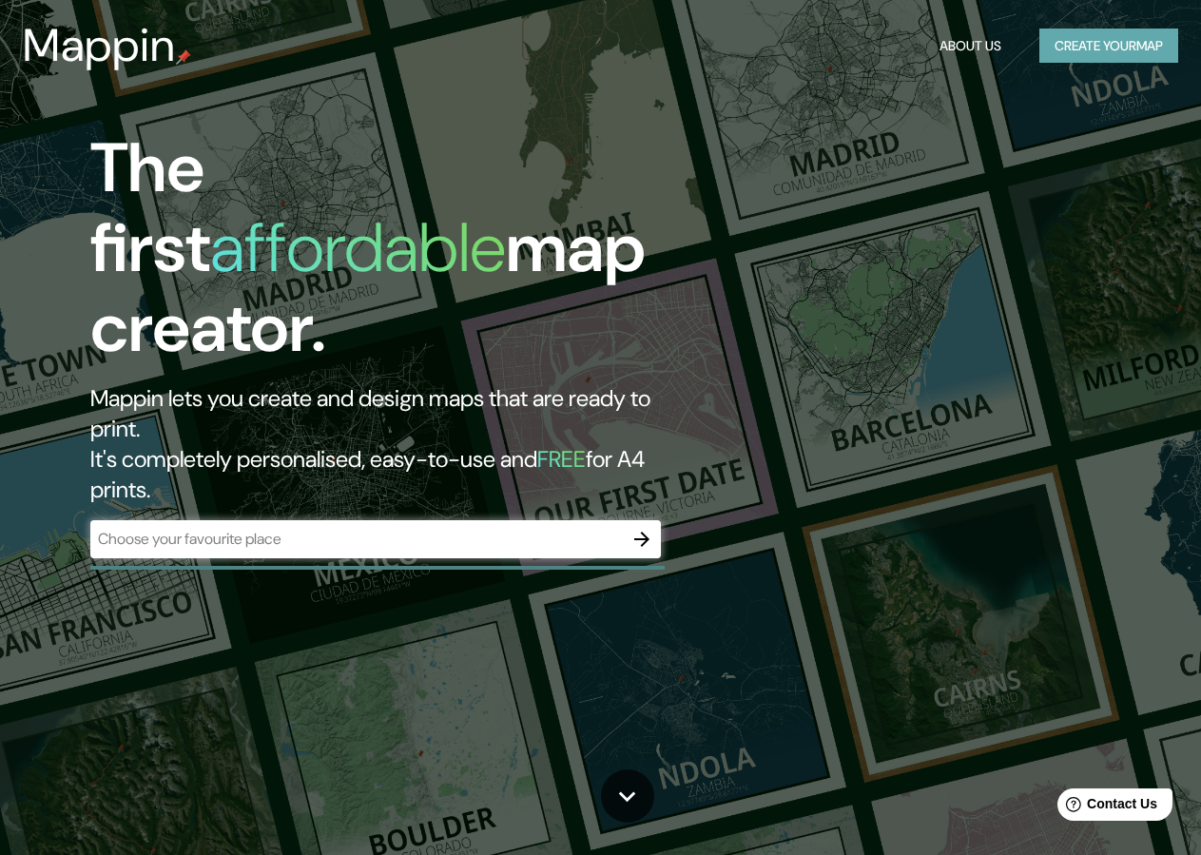
click at [1113, 52] on button "Create your map" at bounding box center [1108, 46] width 139 height 35
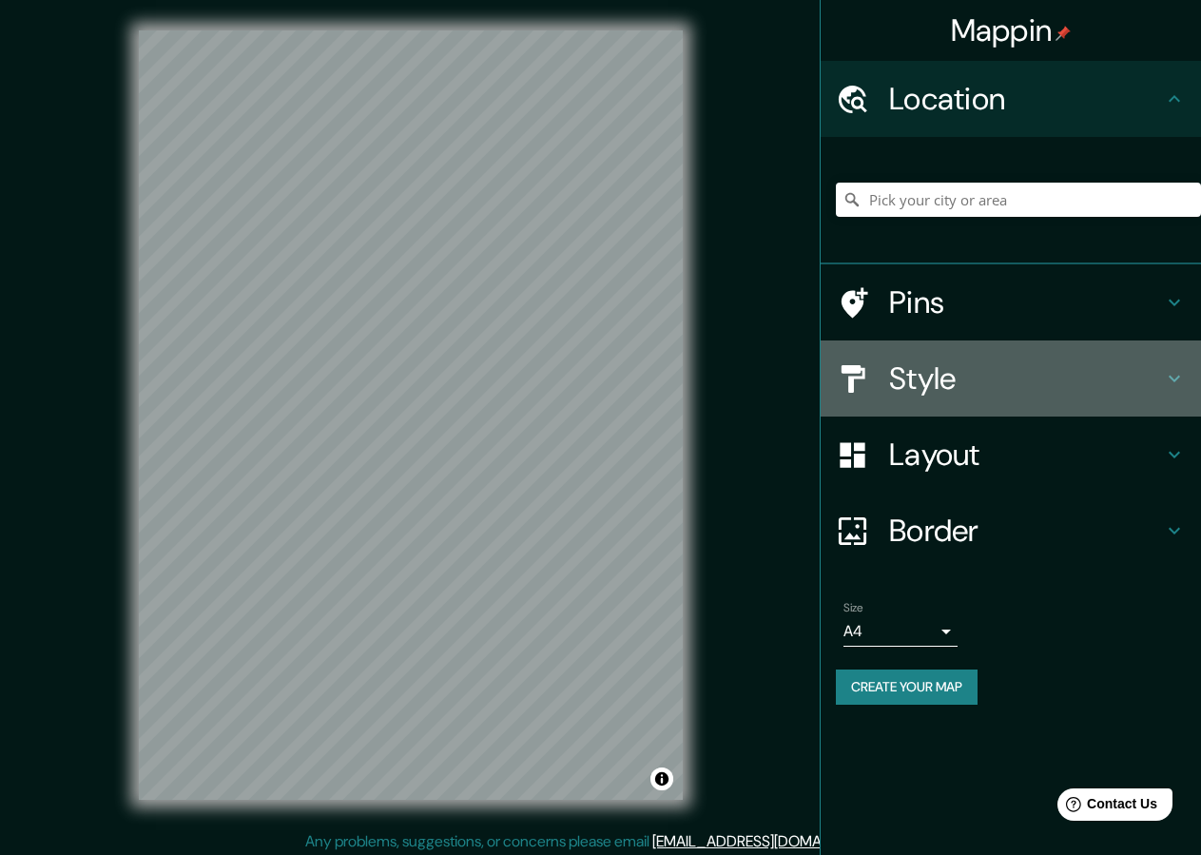
drag, startPoint x: 962, startPoint y: 381, endPoint x: 969, endPoint y: 450, distance: 68.8
click at [961, 380] on h4 "Style" at bounding box center [1026, 378] width 274 height 38
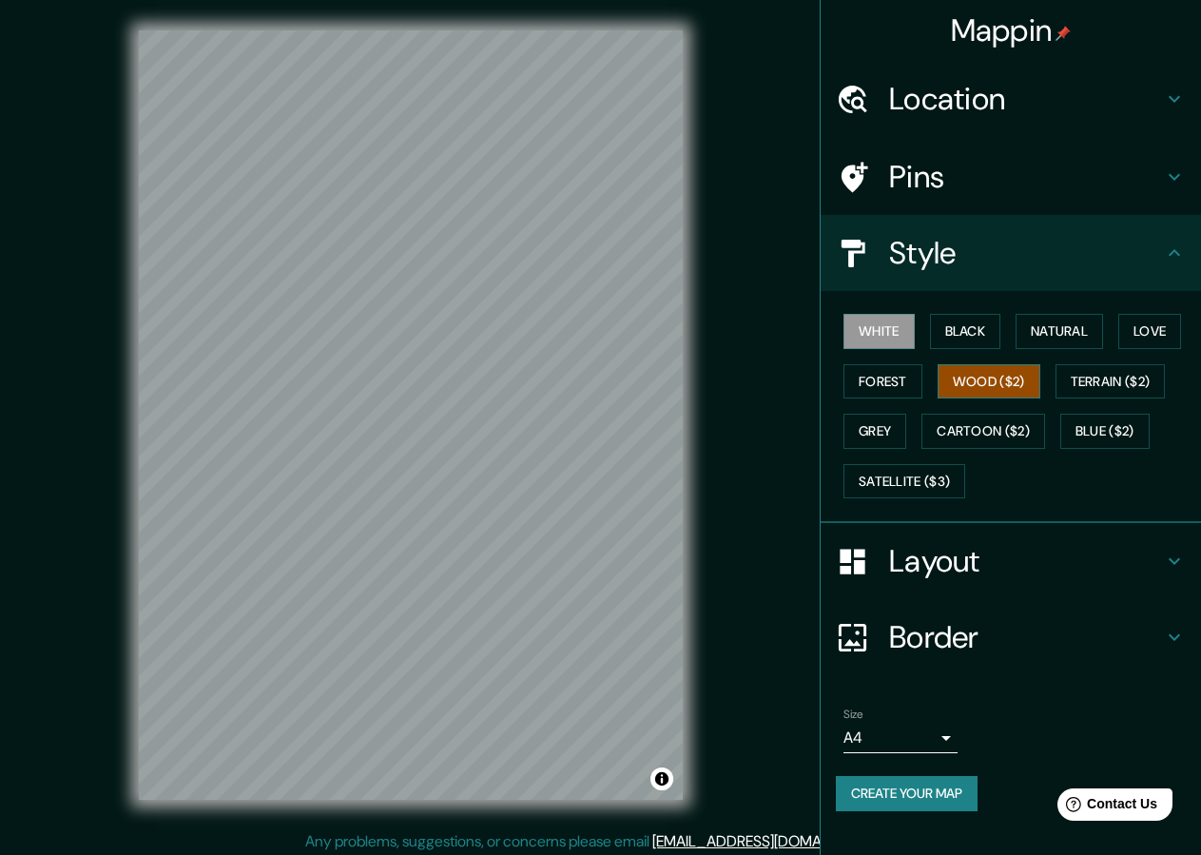
click at [988, 382] on button "Wood ($2)" at bounding box center [989, 381] width 103 height 35
click at [981, 329] on button "Black" at bounding box center [965, 331] width 71 height 35
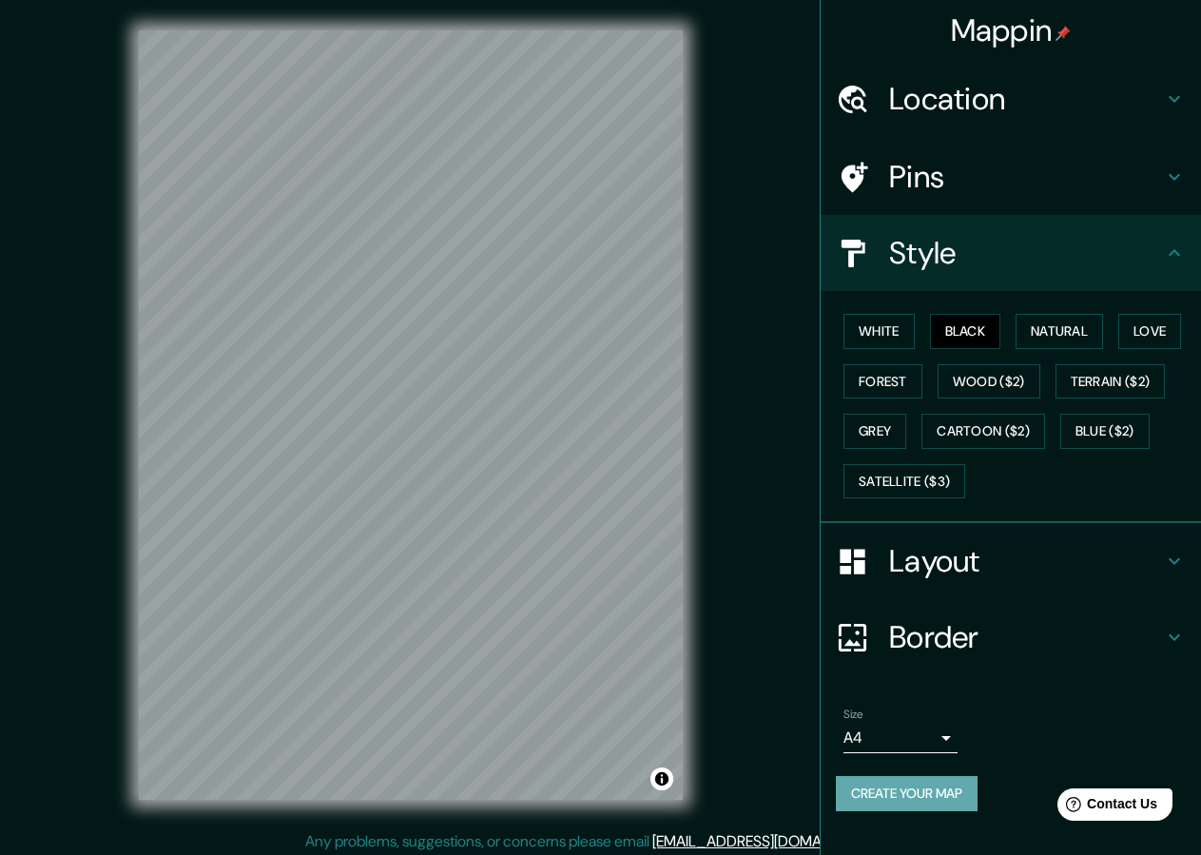
click at [941, 788] on button "Create your map" at bounding box center [907, 793] width 142 height 35
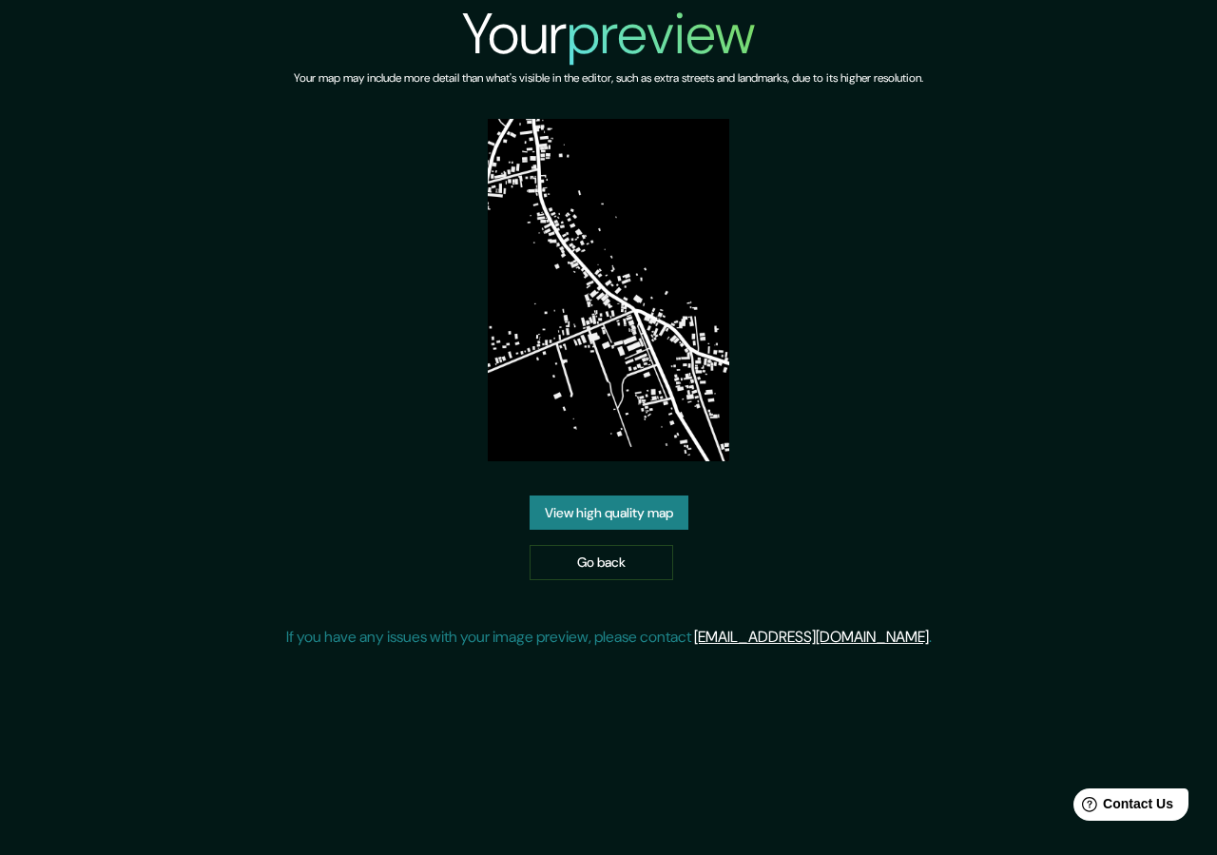
click at [618, 521] on link "View high quality map" at bounding box center [609, 512] width 159 height 35
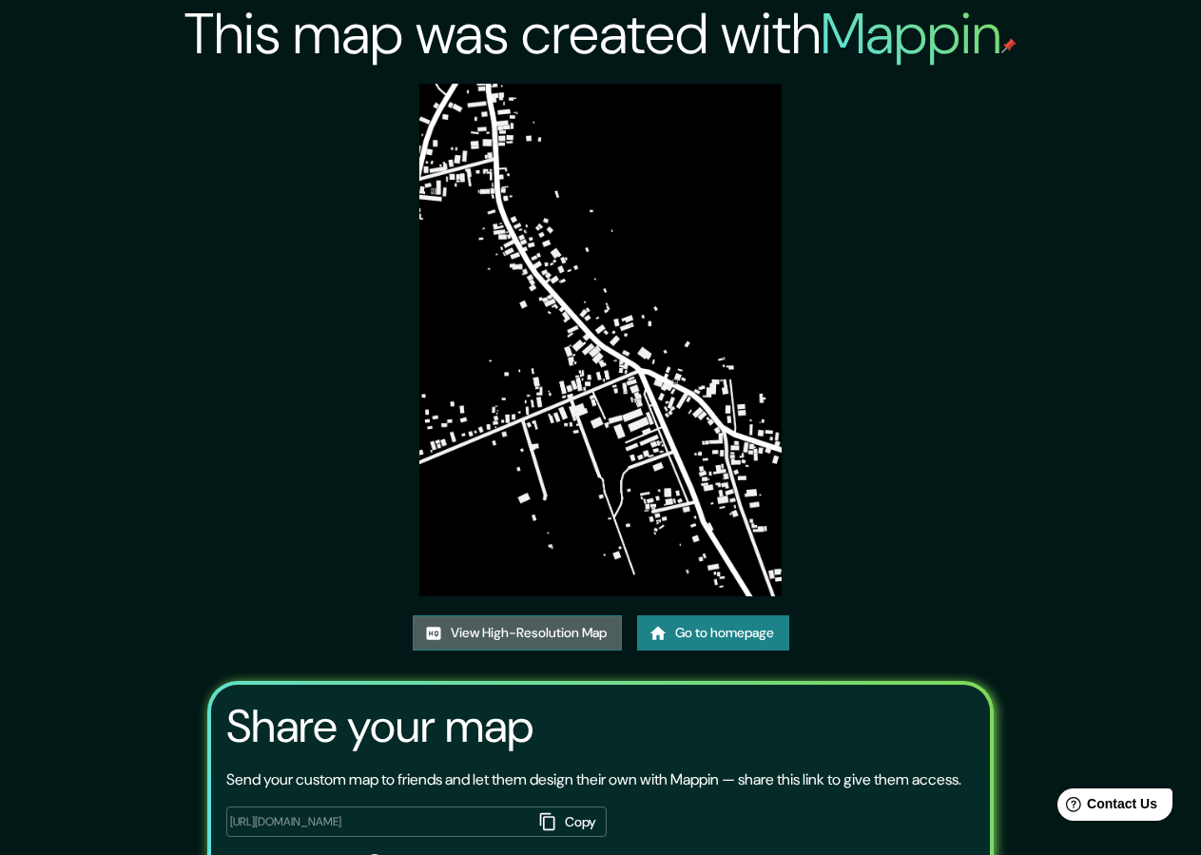
click at [452, 625] on link "View High-Resolution Map" at bounding box center [517, 632] width 209 height 35
click at [530, 629] on link "View High-Resolution Map" at bounding box center [517, 632] width 209 height 35
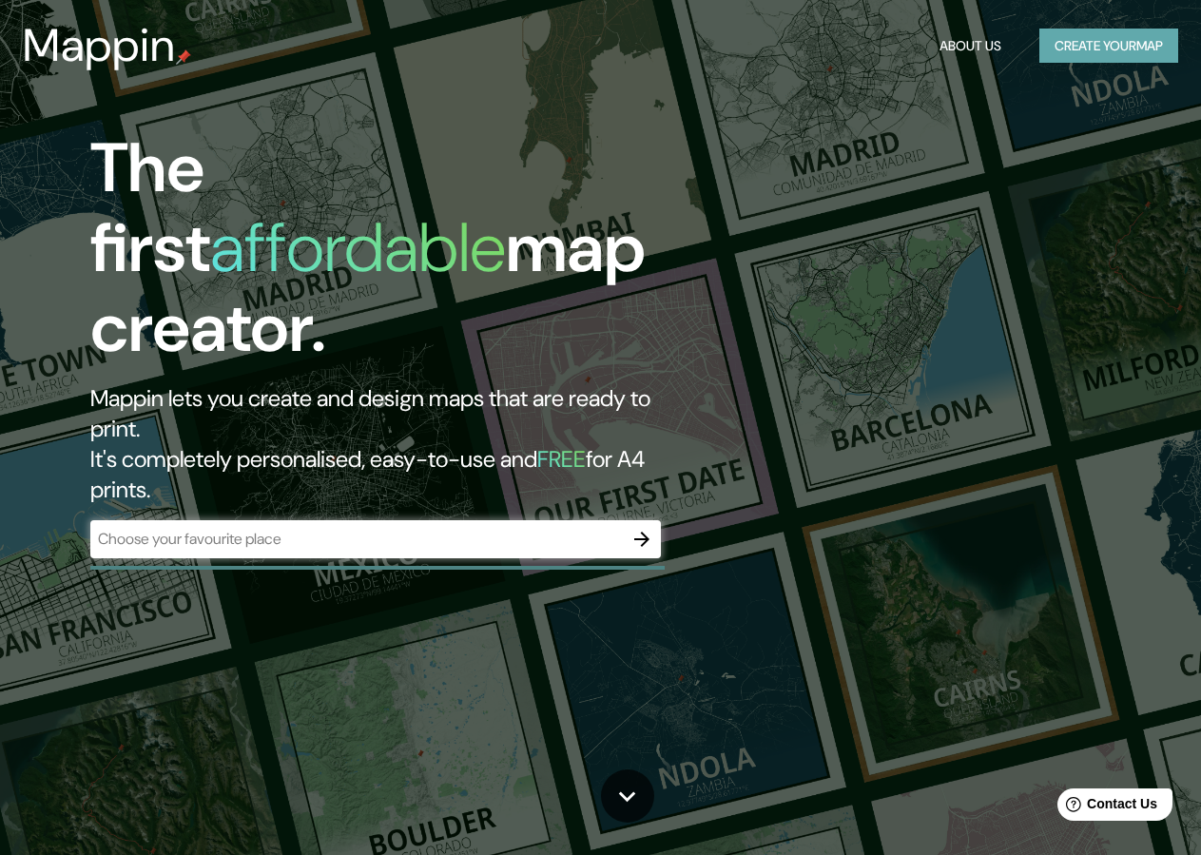
click at [1079, 45] on button "Create your map" at bounding box center [1108, 46] width 139 height 35
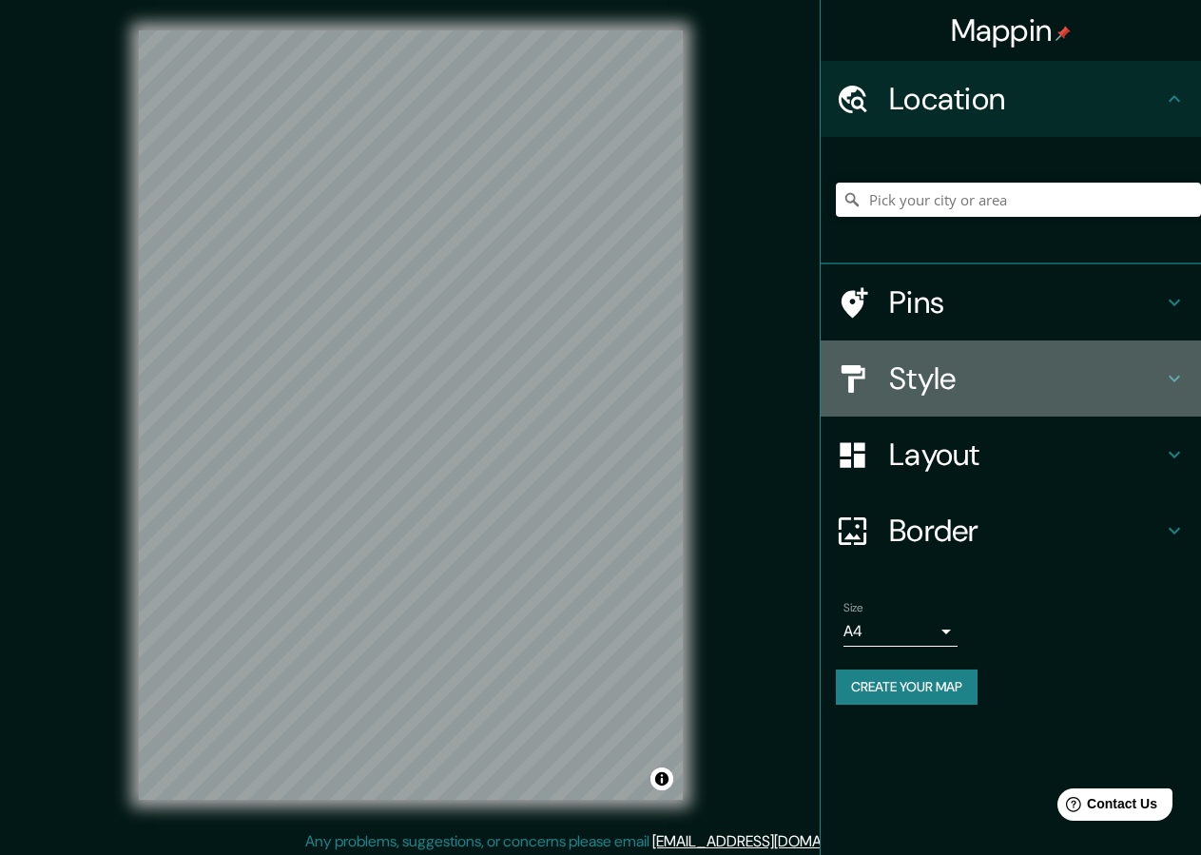
click at [910, 370] on h4 "Style" at bounding box center [1026, 378] width 274 height 38
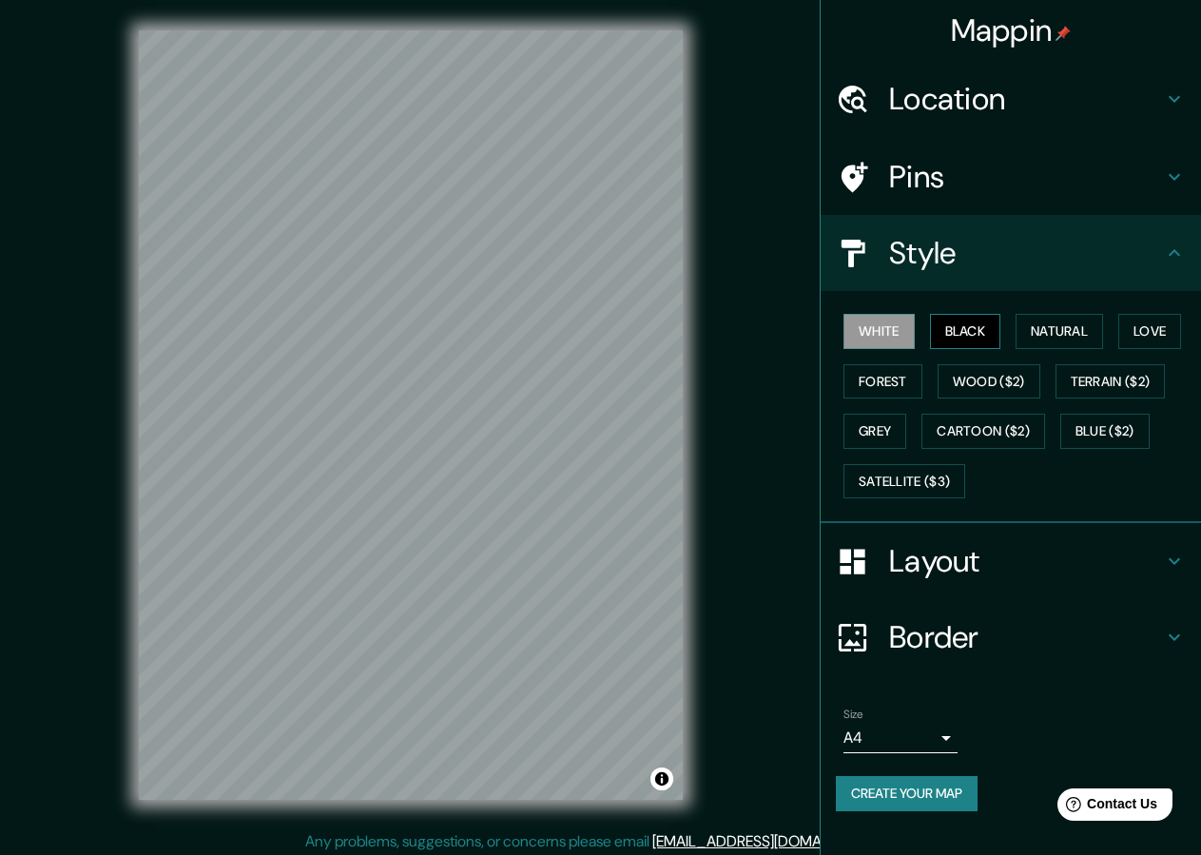
click at [971, 339] on button "Black" at bounding box center [965, 331] width 71 height 35
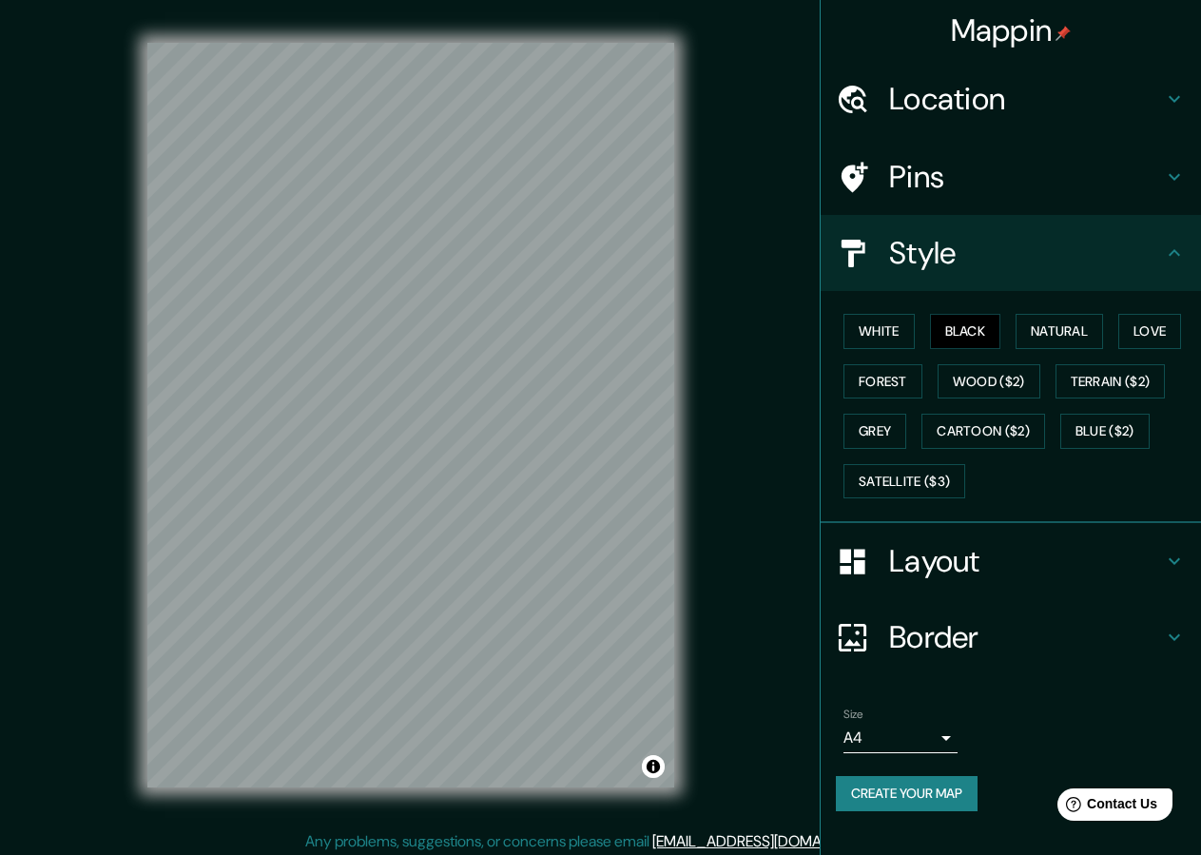
scroll to position [6, 0]
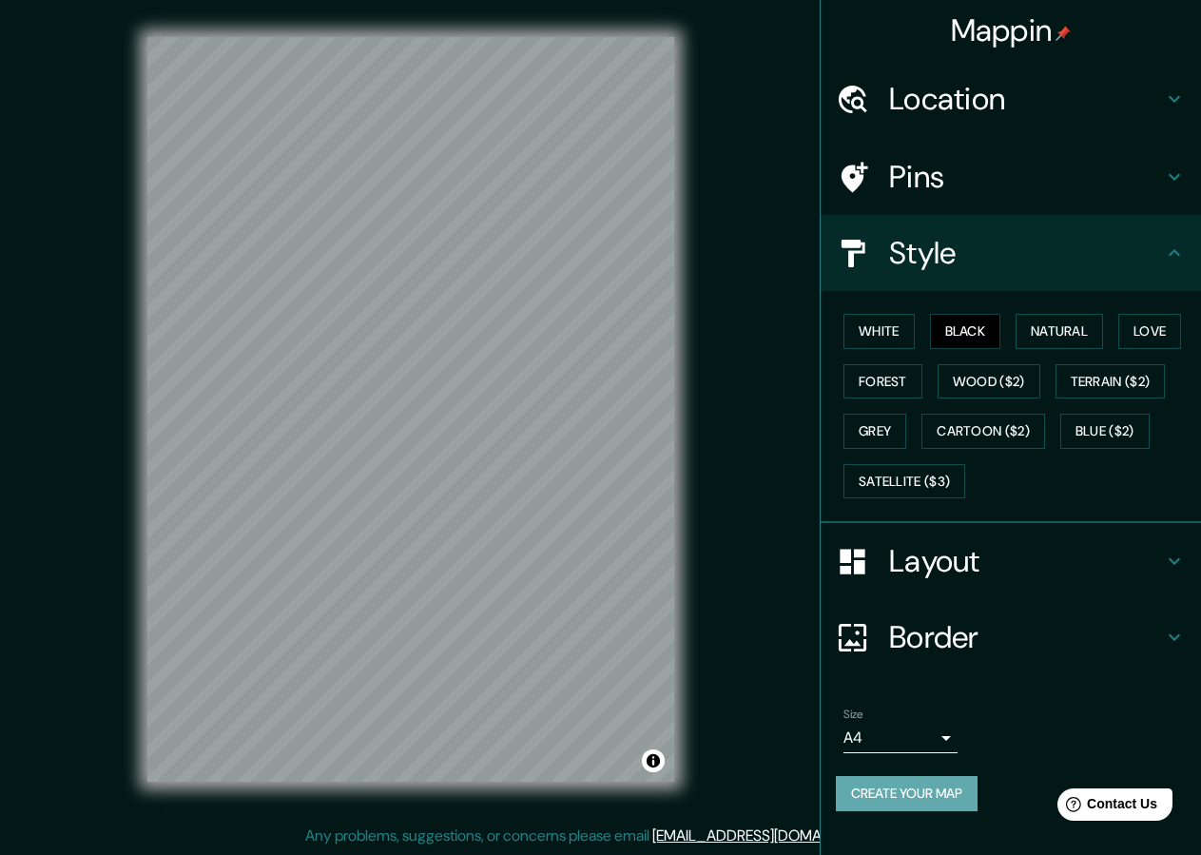
click at [896, 791] on button "Create your map" at bounding box center [907, 793] width 142 height 35
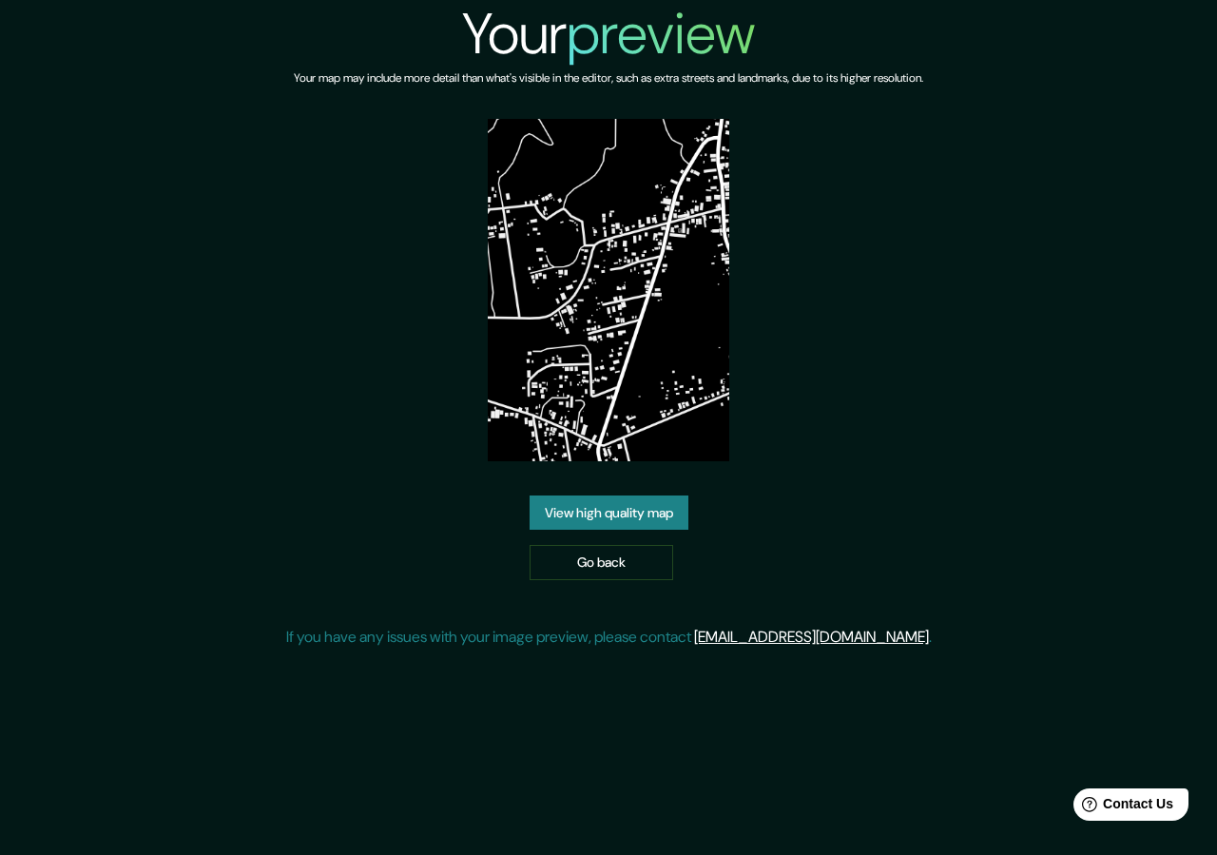
click at [570, 525] on link "View high quality map" at bounding box center [609, 512] width 159 height 35
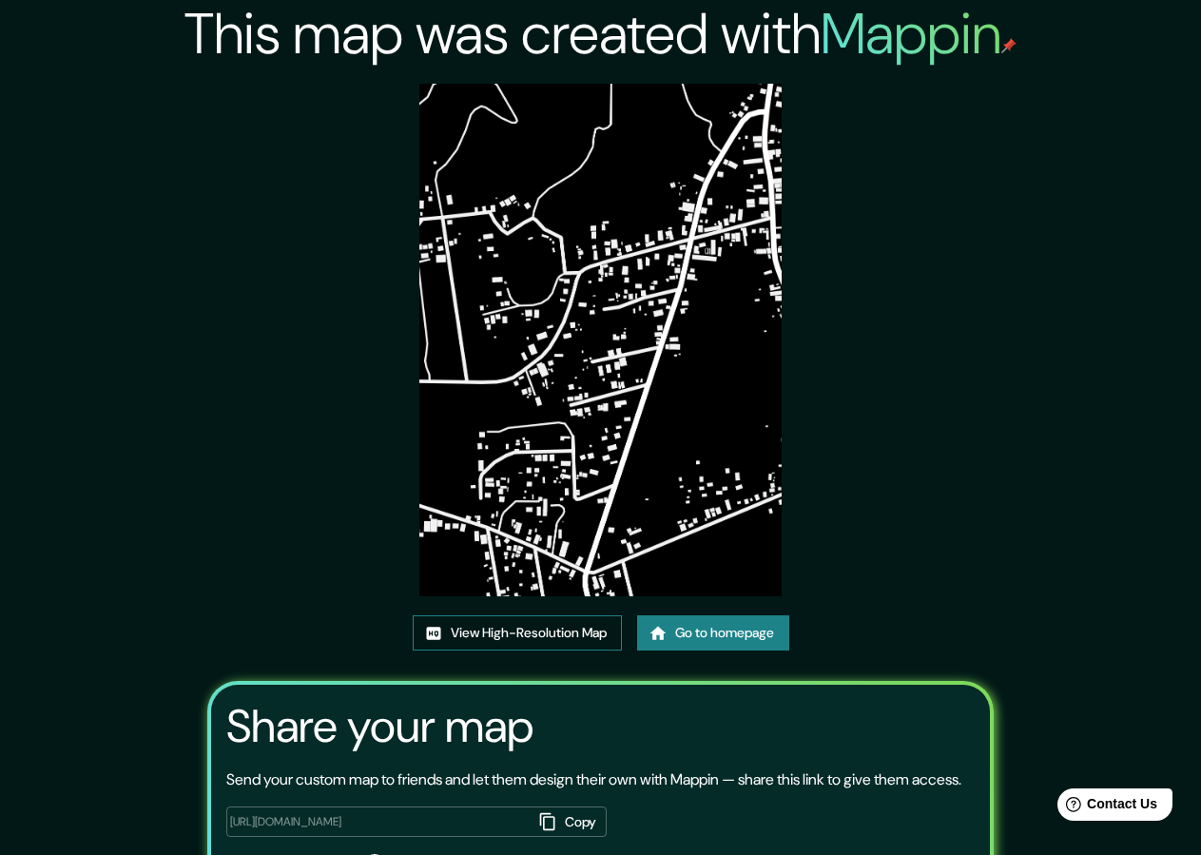
click at [553, 649] on link "View High-Resolution Map" at bounding box center [517, 632] width 209 height 35
click at [478, 613] on div "This map was created with Mappin View High-Resolution Map Go to homepage Share …" at bounding box center [600, 482] width 832 height 965
click at [480, 629] on link "View High-Resolution Map" at bounding box center [517, 632] width 209 height 35
click at [710, 629] on link "Go to homepage" at bounding box center [713, 632] width 152 height 35
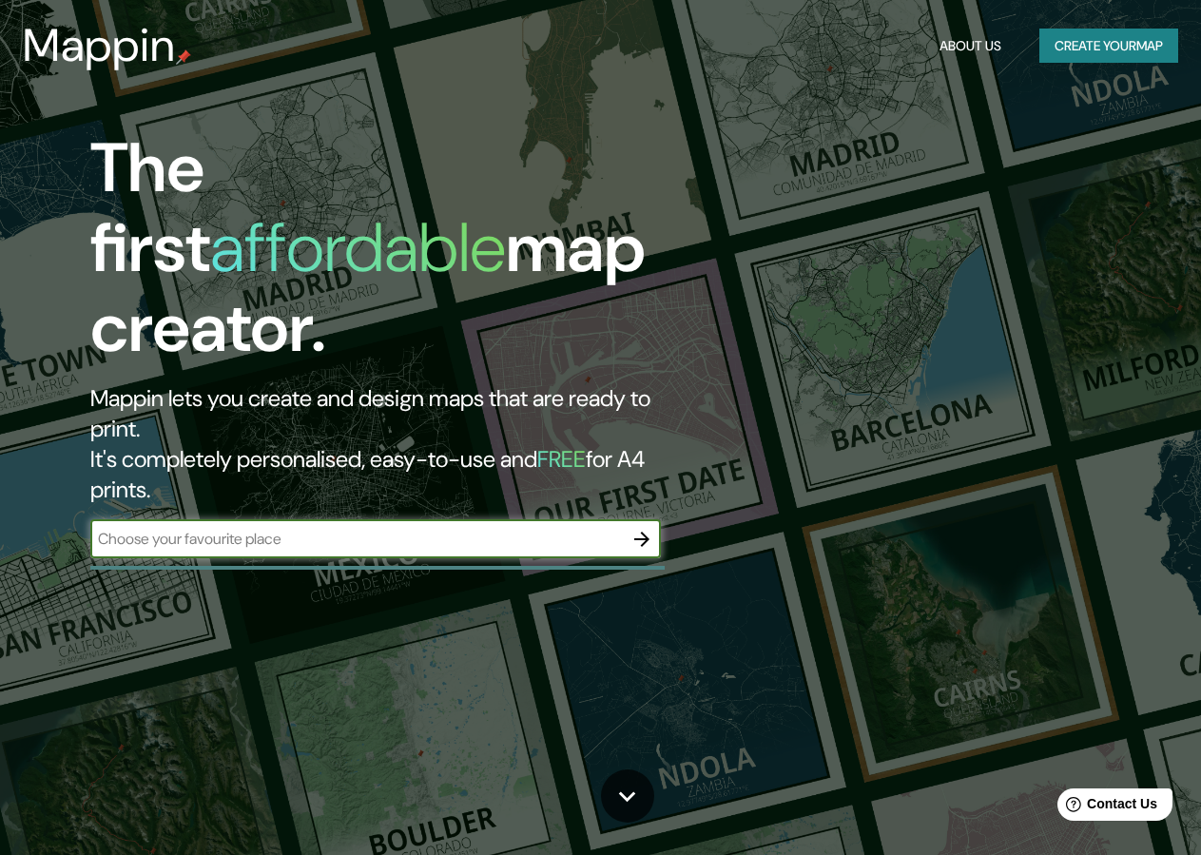
click at [1061, 55] on button "Create your map" at bounding box center [1108, 46] width 139 height 35
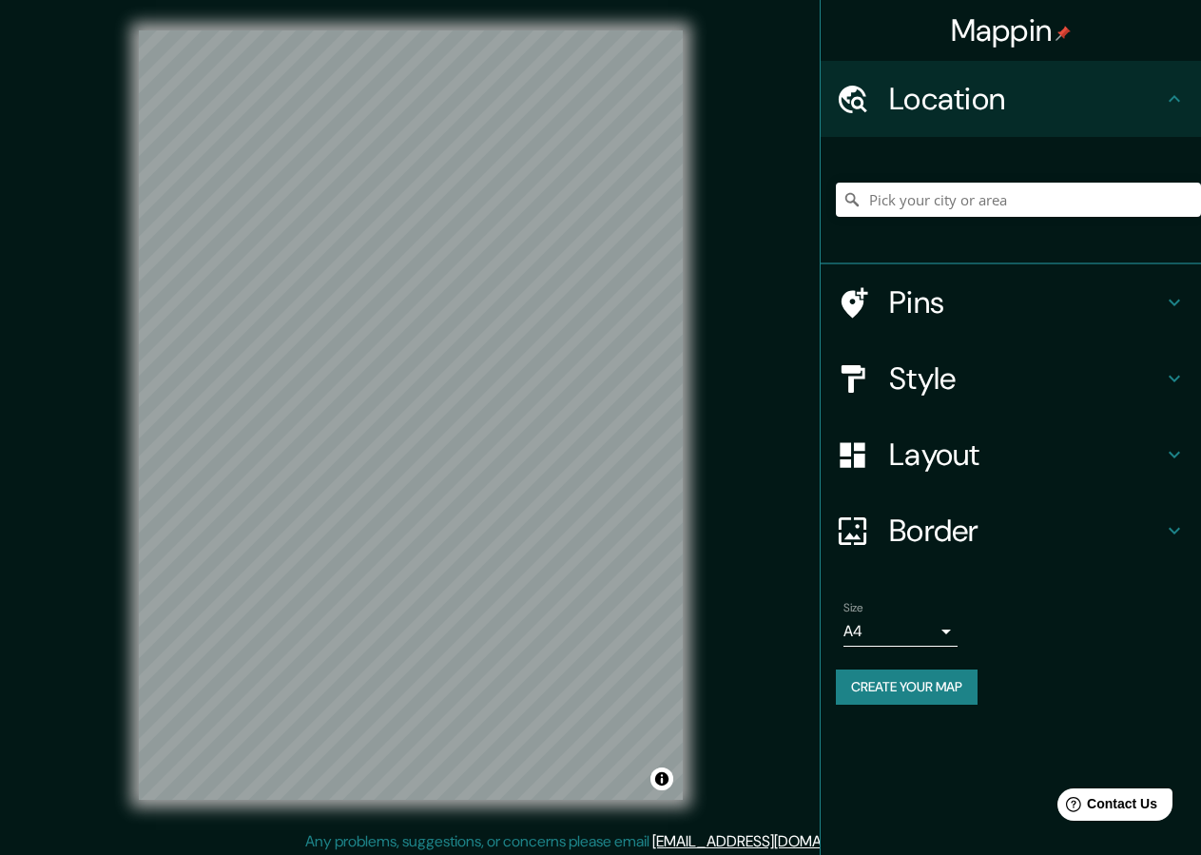
click at [886, 382] on div at bounding box center [862, 378] width 53 height 33
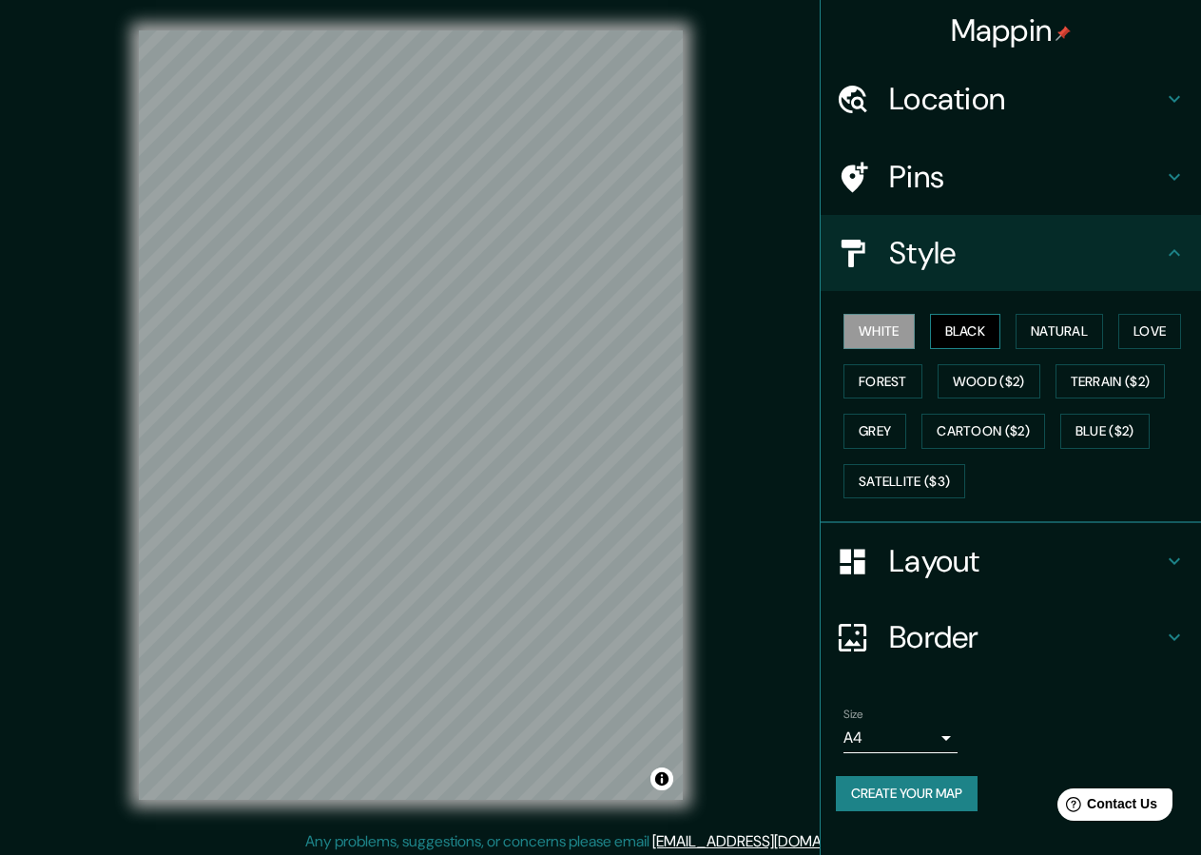
click at [958, 328] on button "Black" at bounding box center [965, 331] width 71 height 35
click at [990, 267] on h4 "Style" at bounding box center [1026, 253] width 274 height 38
